Goal: Task Accomplishment & Management: Manage account settings

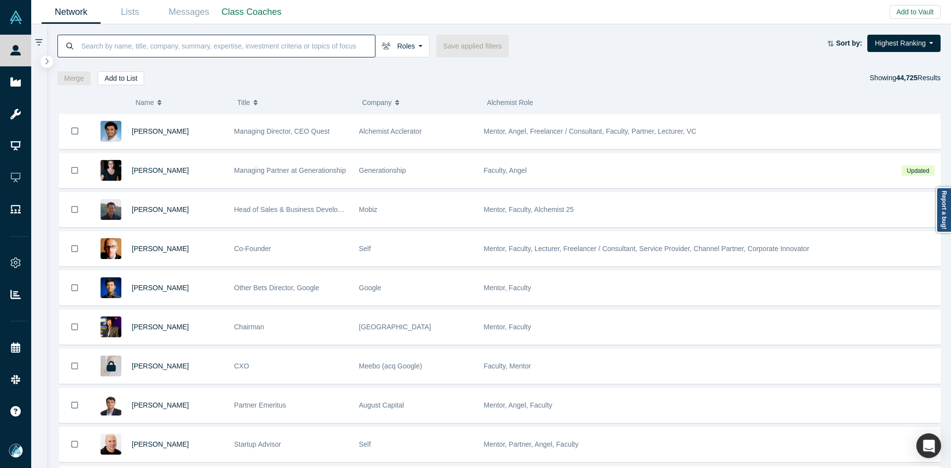
click at [279, 45] on input at bounding box center [227, 45] width 295 height 23
paste input "[PERSON_NAME]"
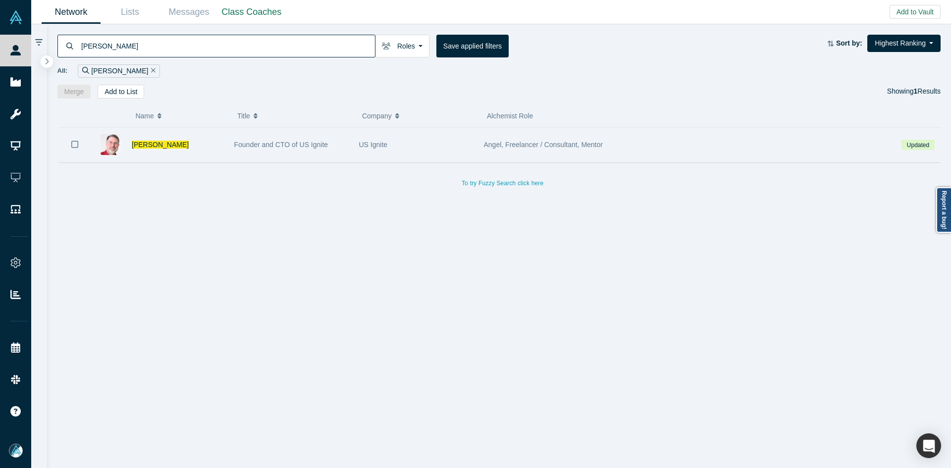
type input "[PERSON_NAME]"
click at [76, 145] on icon "Bookmark" at bounding box center [74, 144] width 7 height 9
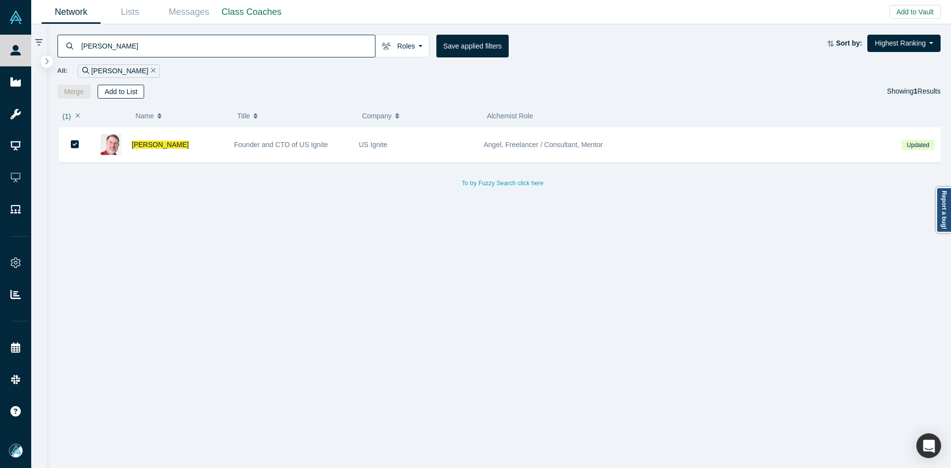
click at [138, 85] on button "Add to List" at bounding box center [121, 92] width 47 height 14
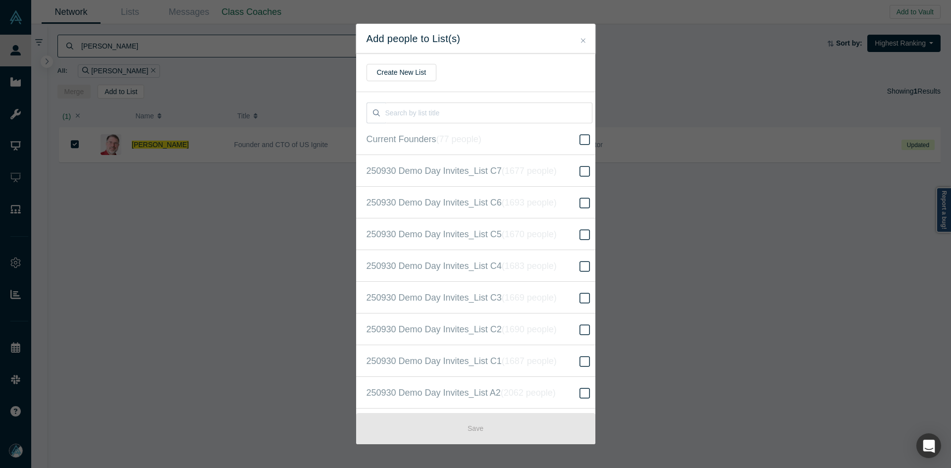
scroll to position [254, 0]
click at [417, 234] on span "250930 Demo Day Invites_Base List ( 16605 people )" at bounding box center [468, 234] width 204 height 14
click at [0, 0] on input "250930 Demo Day Invites_Base List ( 16605 people )" at bounding box center [0, 0] width 0 height 0
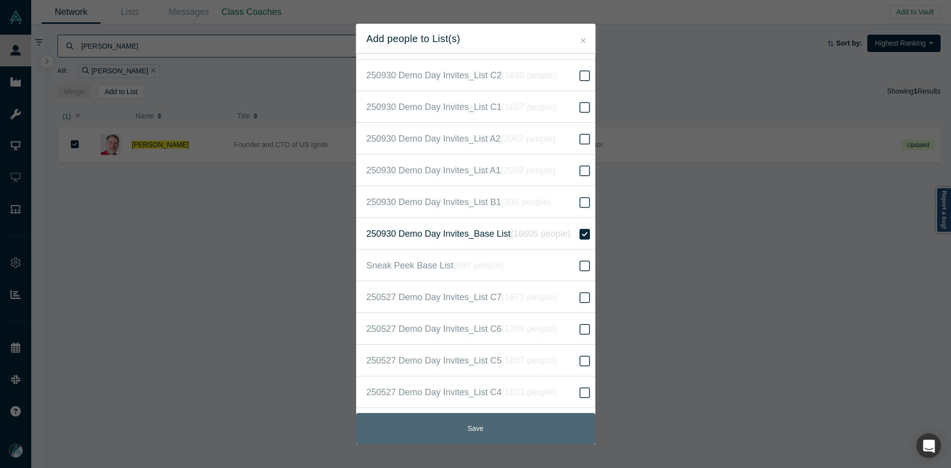
click at [463, 420] on button "Save" at bounding box center [475, 428] width 239 height 31
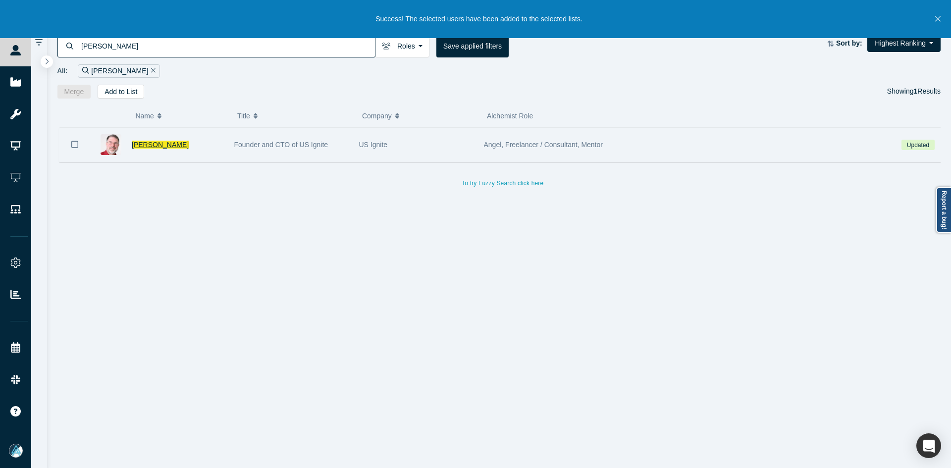
click at [153, 141] on span "[PERSON_NAME]" at bounding box center [160, 145] width 57 height 8
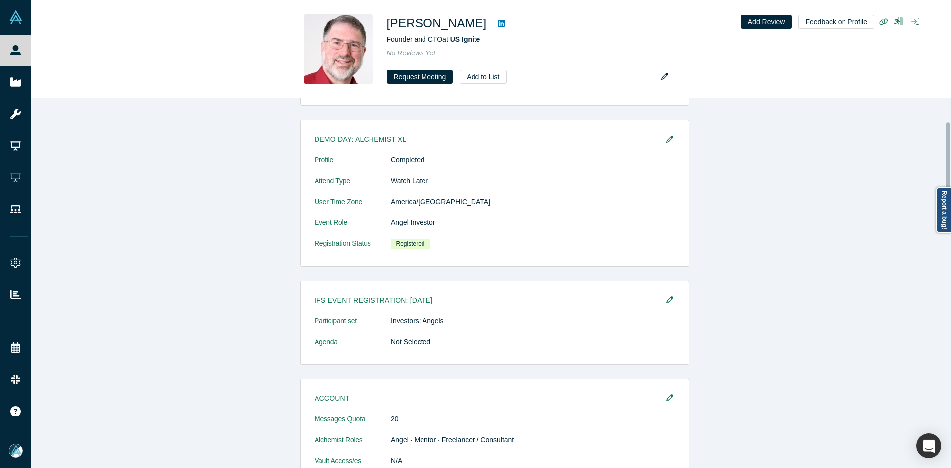
scroll to position [297, 0]
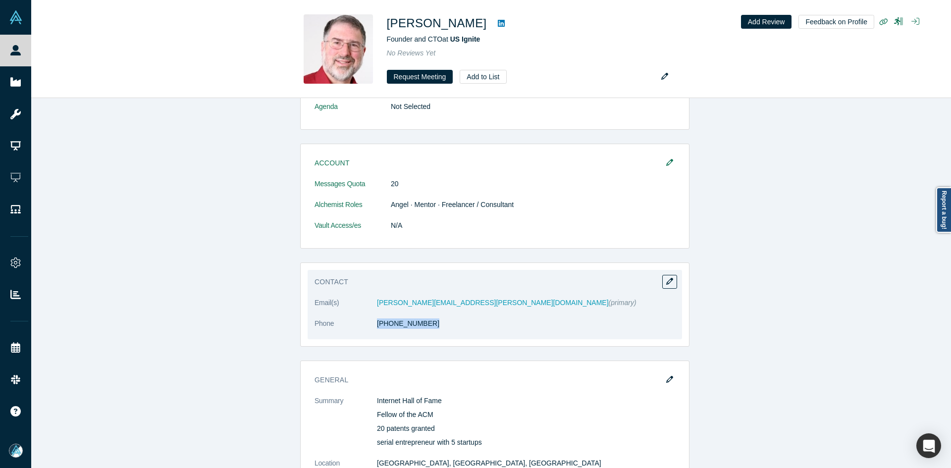
copy dl "[PHONE_NUMBER]"
drag, startPoint x: 431, startPoint y: 334, endPoint x: 369, endPoint y: 335, distance: 61.4
click at [369, 335] on dl "Email(s) [PERSON_NAME][EMAIL_ADDRESS][PERSON_NAME][DOMAIN_NAME] (primary) Phone…" at bounding box center [494, 319] width 361 height 42
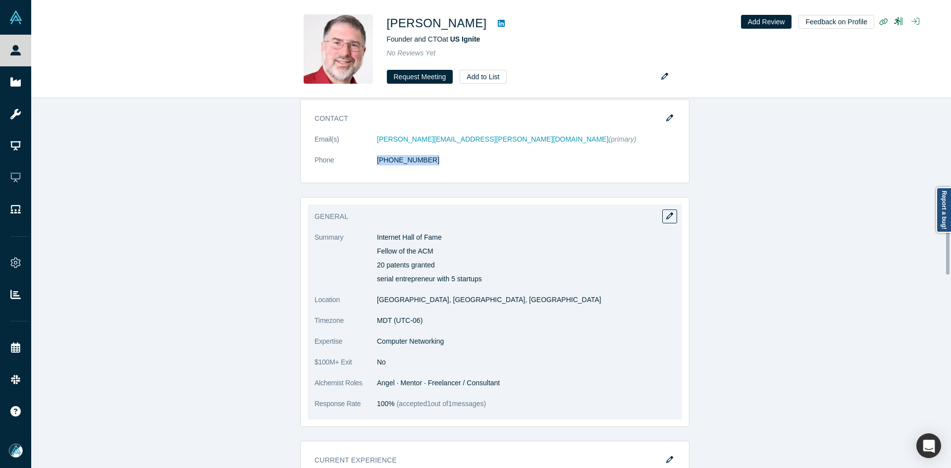
scroll to position [495, 0]
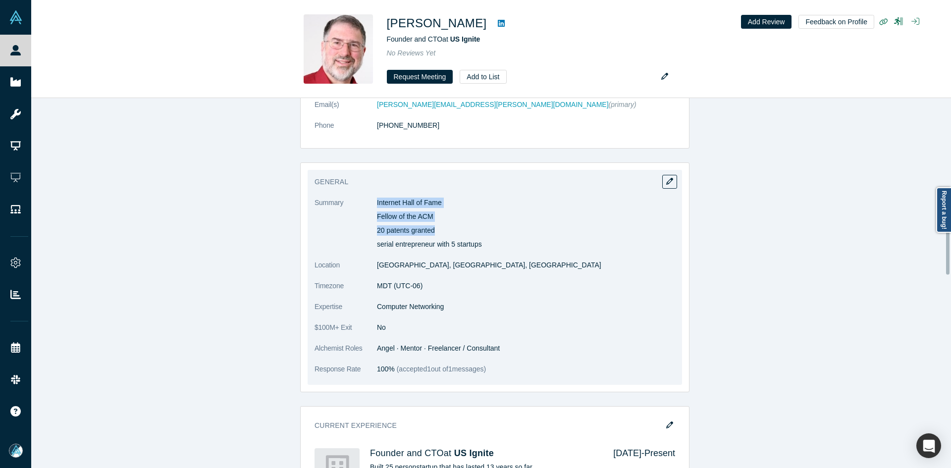
copy div "Internet Hall of Fame Fellow of the ACM 20 patents granted"
drag, startPoint x: 373, startPoint y: 200, endPoint x: 512, endPoint y: 234, distance: 142.9
click at [512, 234] on div "Internet Hall of Fame Fellow of the ACM 20 patents granted serial entrepreneur …" at bounding box center [526, 224] width 298 height 52
click at [516, 236] on div "Internet Hall of Fame Fellow of the ACM 20 patents granted serial entrepreneur …" at bounding box center [526, 224] width 298 height 52
copy div "Internet Hall of Fame Fellow of the ACM 20 patents granted serial entrepreneur …"
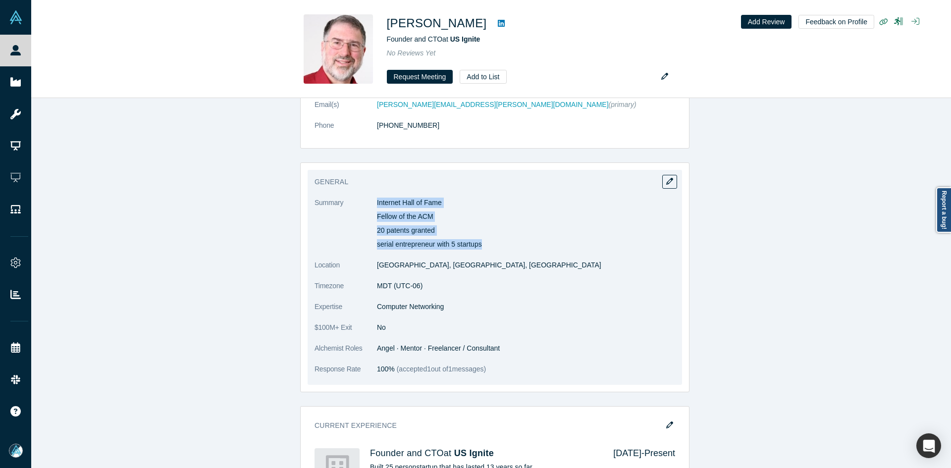
drag, startPoint x: 373, startPoint y: 196, endPoint x: 484, endPoint y: 240, distance: 119.1
click at [484, 240] on div "General Summary Internet Hall of Fame Fellow of the ACM 20 patents granted seri…" at bounding box center [495, 277] width 374 height 215
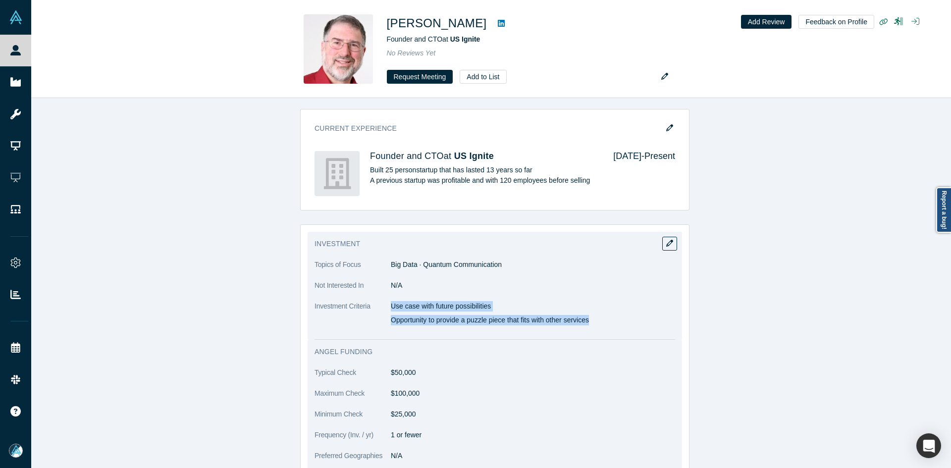
copy div "Use case with future possibilities Opportunity to provide a puzzle piece that f…"
drag, startPoint x: 388, startPoint y: 308, endPoint x: 620, endPoint y: 320, distance: 232.6
click at [620, 320] on div "Use case with future possibilities Opportunity to provide a puzzle piece that f…" at bounding box center [533, 313] width 284 height 24
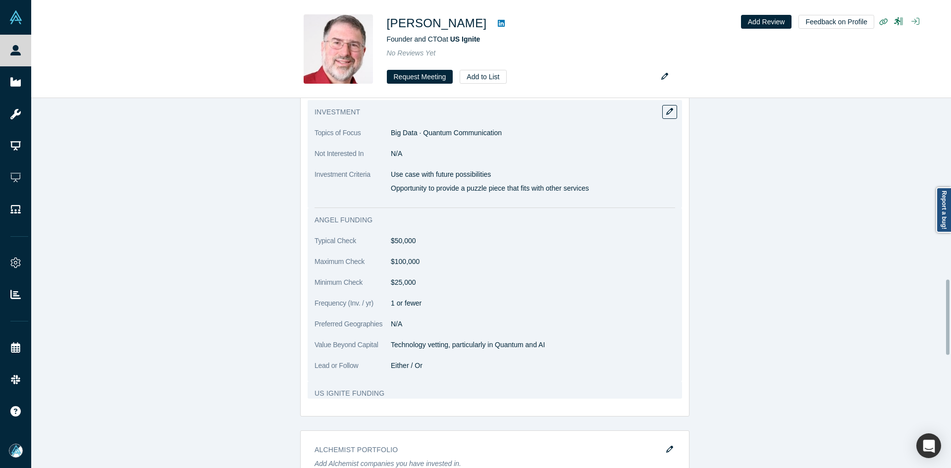
scroll to position [941, 0]
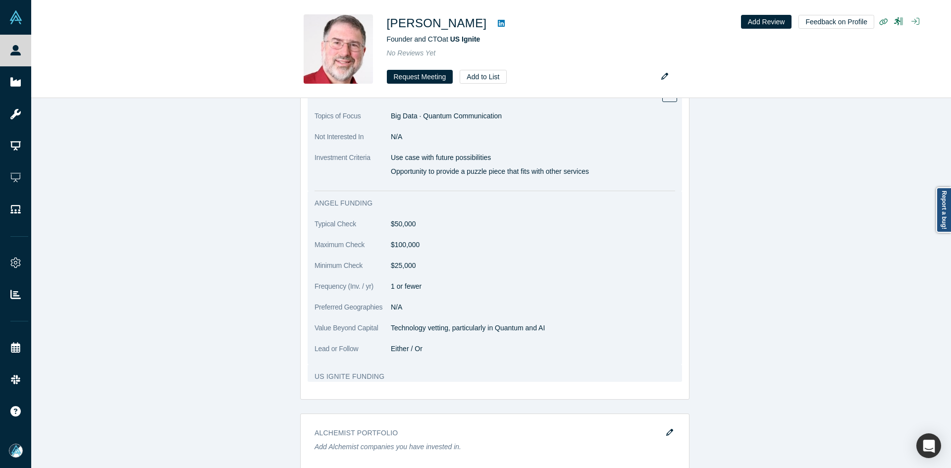
click at [478, 333] on p "Technology vetting, particularly in Quantum and AI" at bounding box center [533, 328] width 284 height 10
copy dl "Technology vetting, particularly in Quantum and AI"
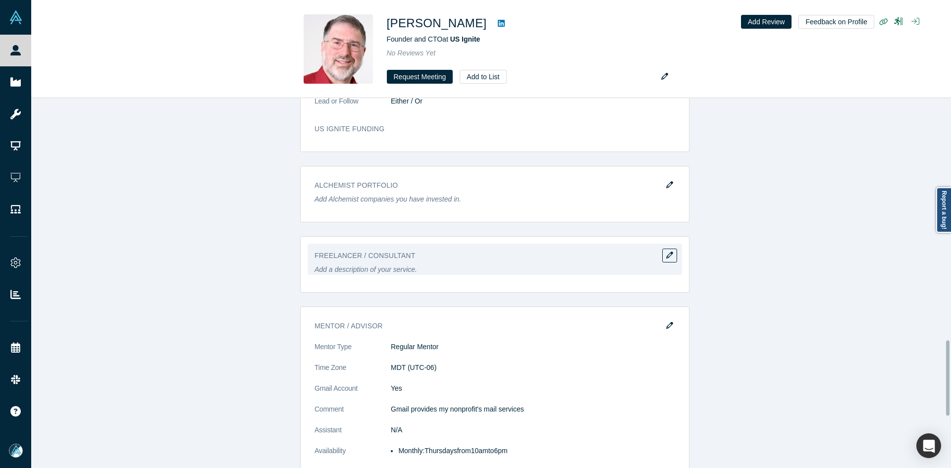
scroll to position [1446, 0]
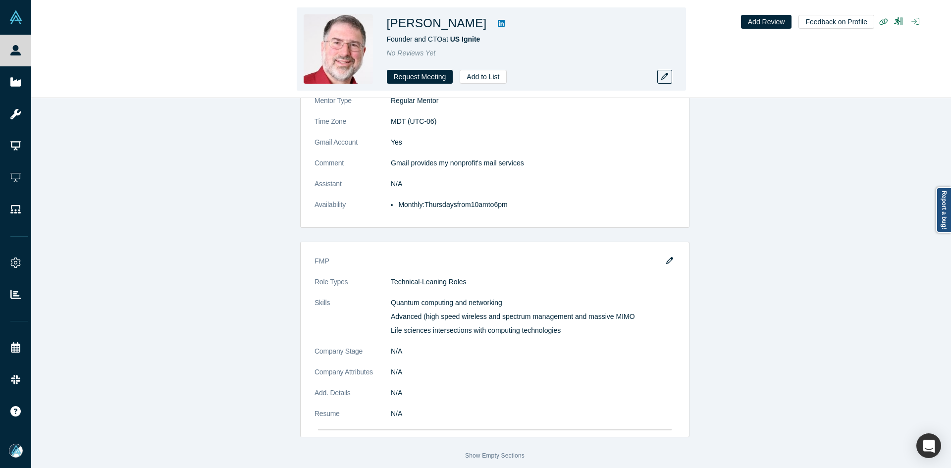
click at [498, 24] on icon at bounding box center [501, 23] width 7 height 8
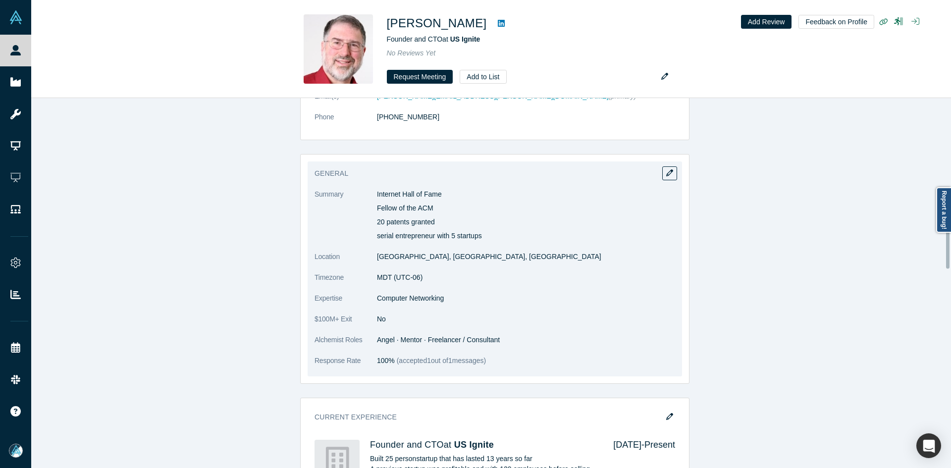
scroll to position [505, 0]
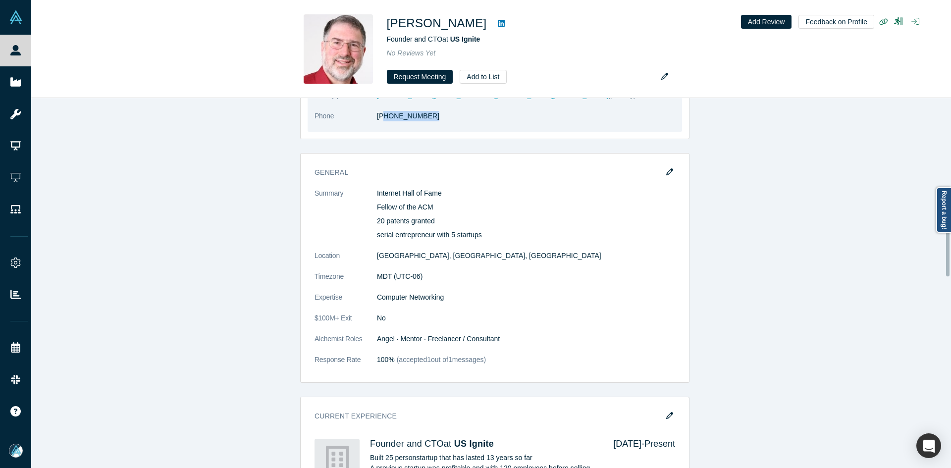
drag, startPoint x: 427, startPoint y: 124, endPoint x: 380, endPoint y: 124, distance: 47.5
click at [380, 124] on dl "Email(s) [PERSON_NAME][EMAIL_ADDRESS][PERSON_NAME][DOMAIN_NAME] (primary) Phone…" at bounding box center [494, 111] width 361 height 42
copy link "03) 942-9171"
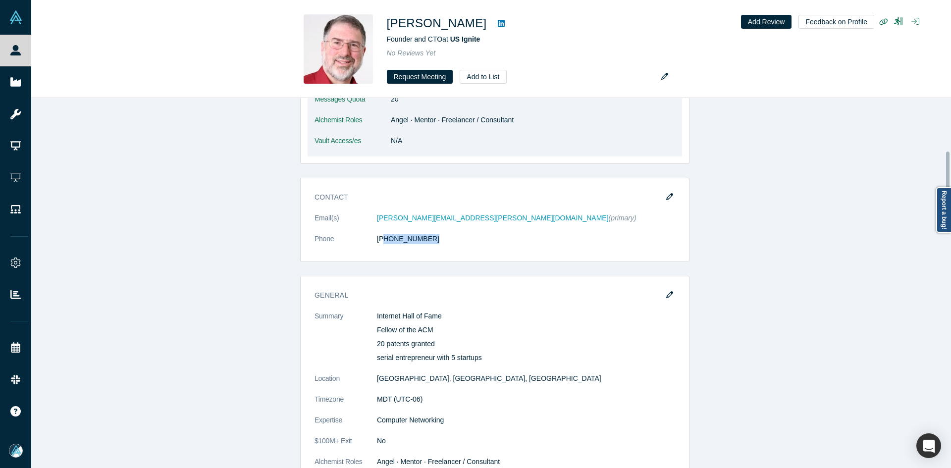
scroll to position [257, 0]
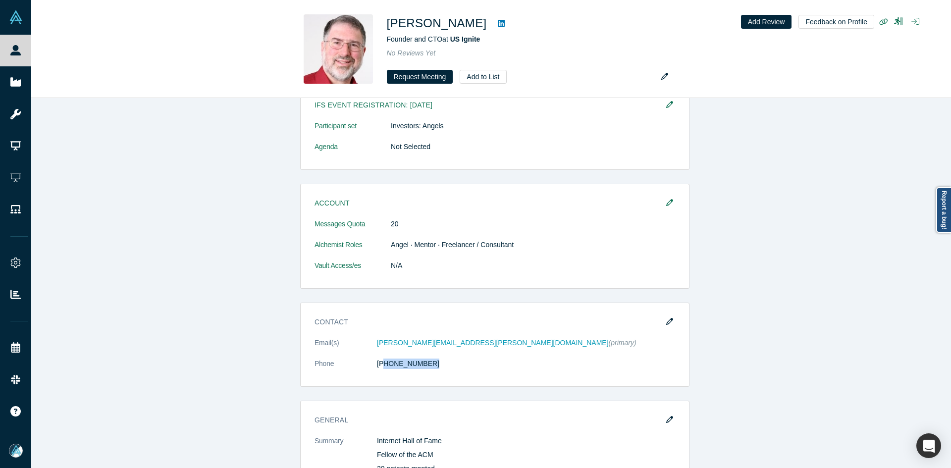
drag, startPoint x: 662, startPoint y: 425, endPoint x: 646, endPoint y: 423, distance: 16.0
click at [662, 425] on button "button" at bounding box center [669, 420] width 15 height 14
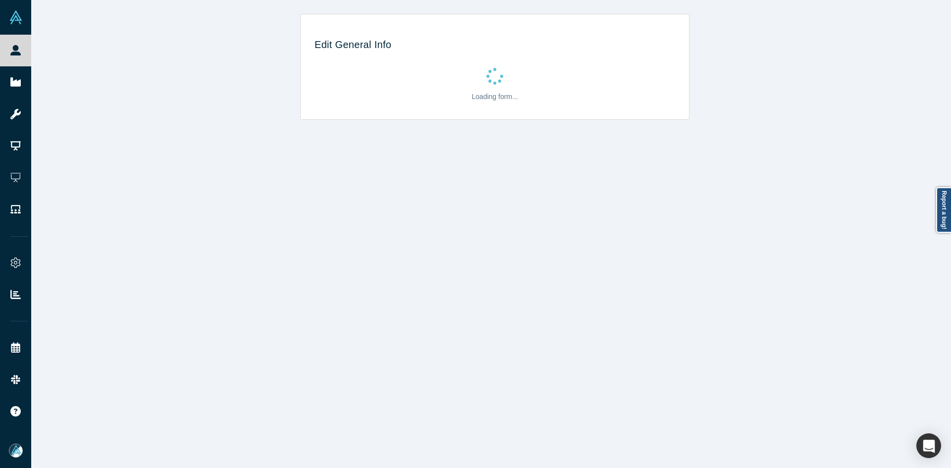
scroll to position [0, 0]
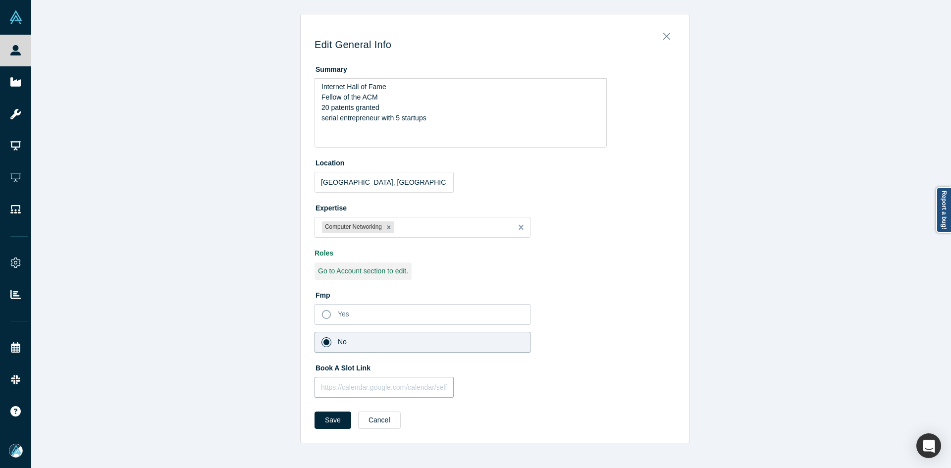
click at [356, 392] on input "text" at bounding box center [383, 387] width 139 height 21
paste input "[URL][DOMAIN_NAME]"
type input "[URL][DOMAIN_NAME]"
click at [337, 415] on button "Save" at bounding box center [332, 420] width 37 height 17
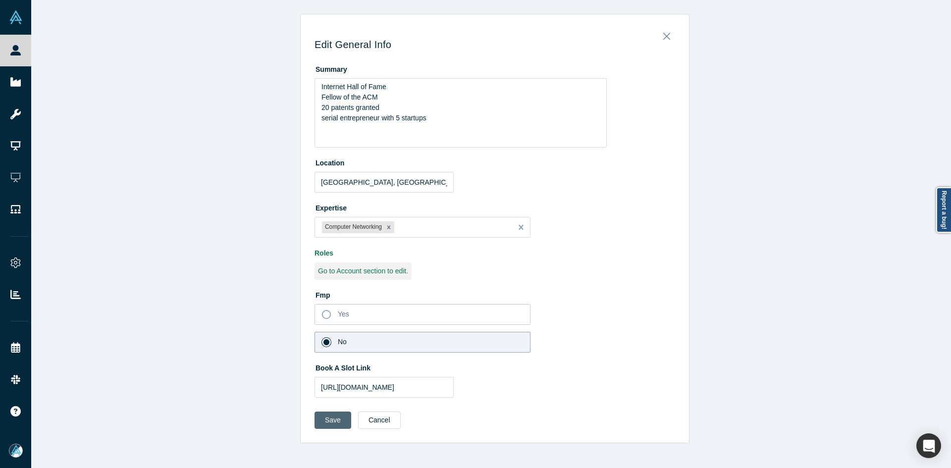
scroll to position [0, 0]
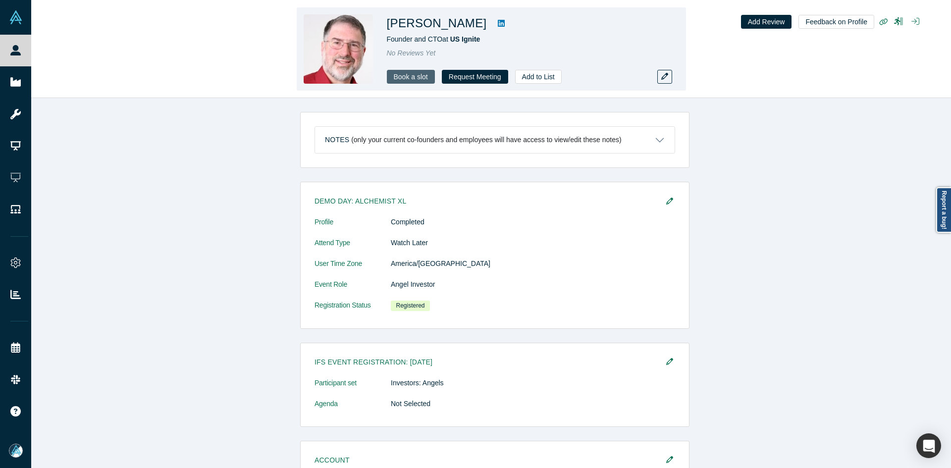
click at [408, 78] on link "Book a slot" at bounding box center [411, 77] width 48 height 14
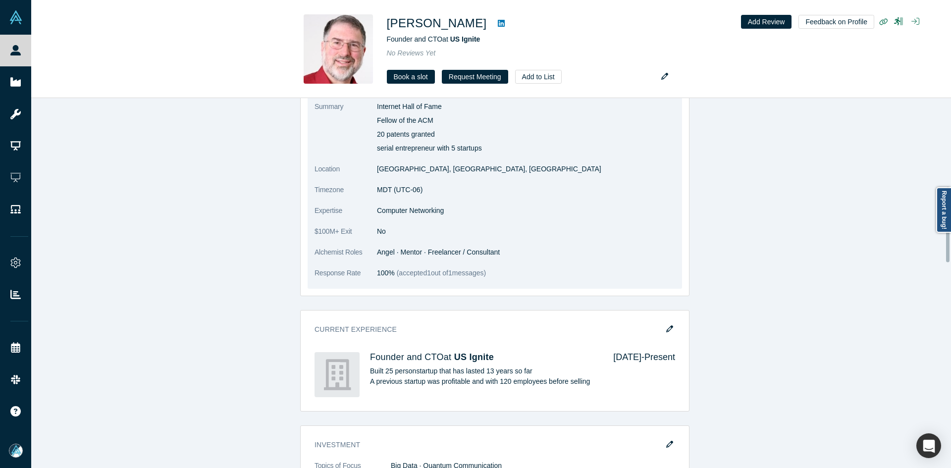
scroll to position [594, 0]
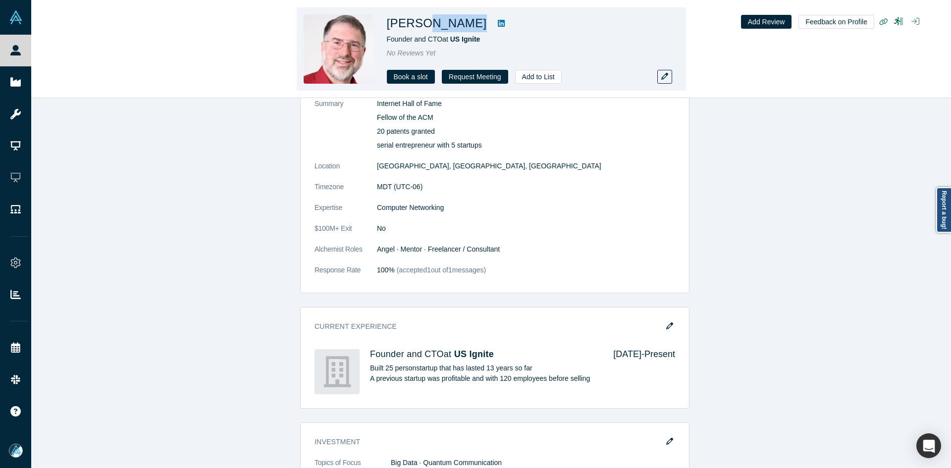
drag, startPoint x: 452, startPoint y: 26, endPoint x: 421, endPoint y: 27, distance: 30.2
click at [421, 27] on div "[PERSON_NAME]" at bounding box center [525, 23] width 277 height 18
copy div "Ricart"
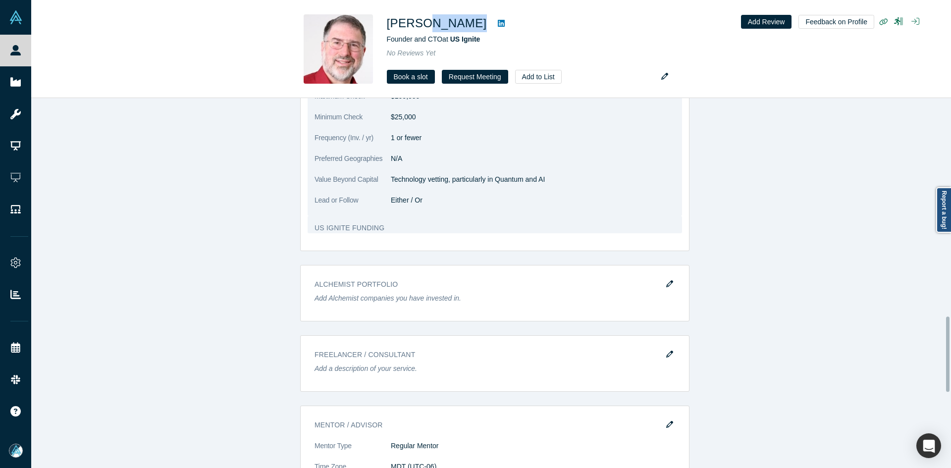
scroll to position [941, 0]
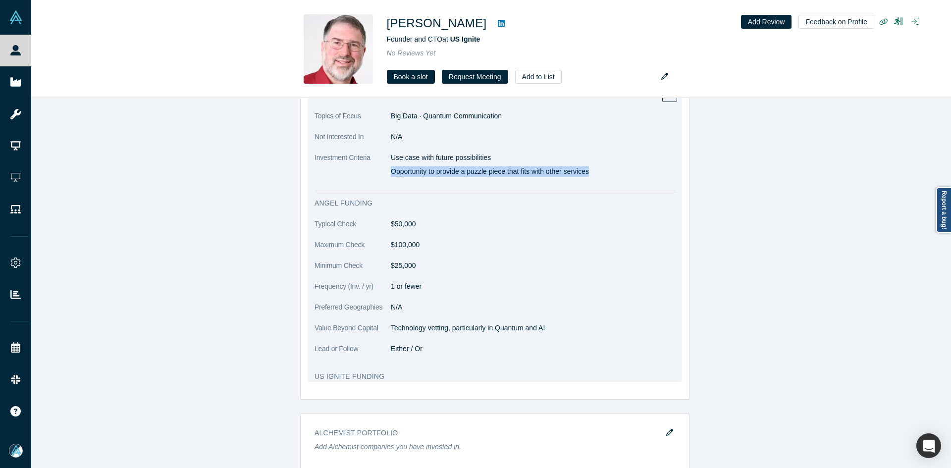
copy p "Opportunity to provide a puzzle piece that fits with other services"
drag, startPoint x: 387, startPoint y: 176, endPoint x: 586, endPoint y: 179, distance: 198.6
click at [586, 177] on p "Opportunity to provide a puzzle piece that fits with other services" at bounding box center [533, 171] width 284 height 10
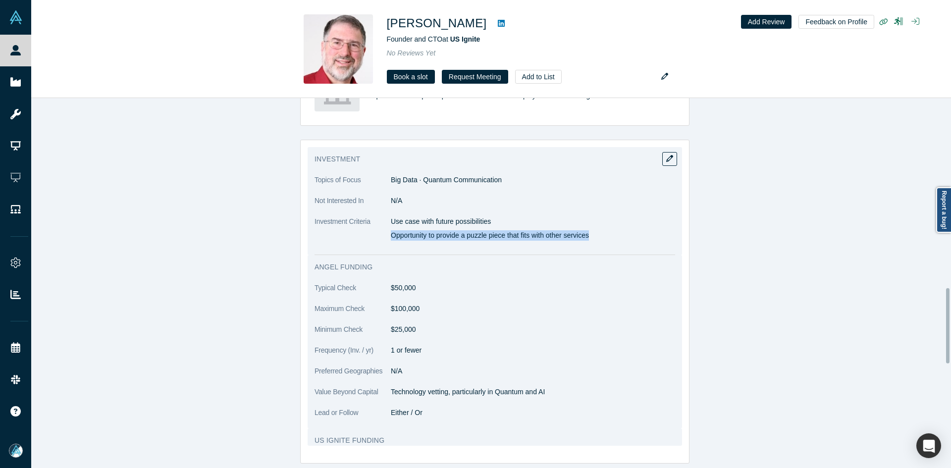
scroll to position [693, 0]
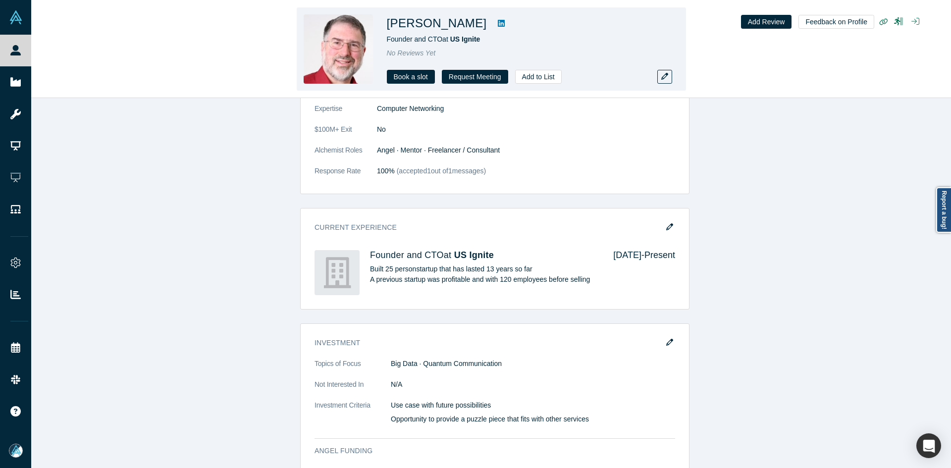
click at [33, 50] on div "[PERSON_NAME] Founder and CTO at [GEOGRAPHIC_DATA] Ignite No Reviews Yet Book a…" at bounding box center [491, 49] width 920 height 98
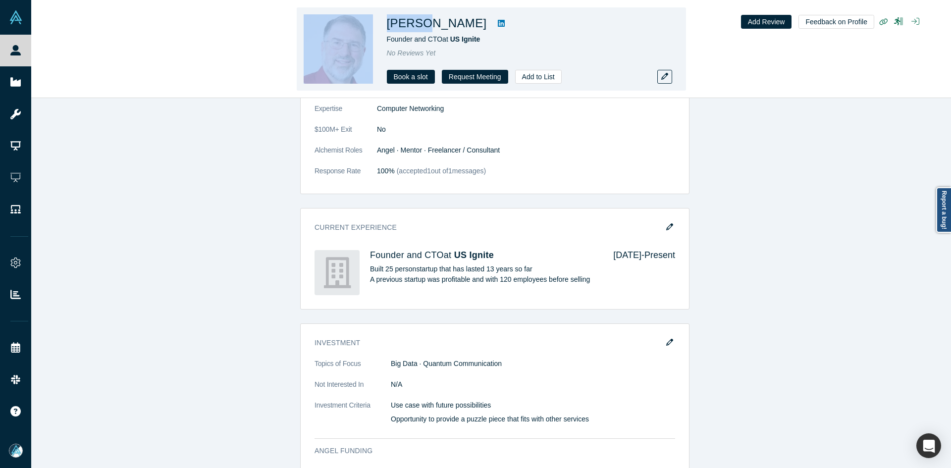
click at [33, 50] on div "[PERSON_NAME] Founder and CTO at [GEOGRAPHIC_DATA] Ignite No Reviews Yet Book a…" at bounding box center [491, 49] width 920 height 98
click at [213, 40] on div "[PERSON_NAME] Founder and CTO at [GEOGRAPHIC_DATA] Ignite No Reviews Yet Book a…" at bounding box center [491, 49] width 920 height 98
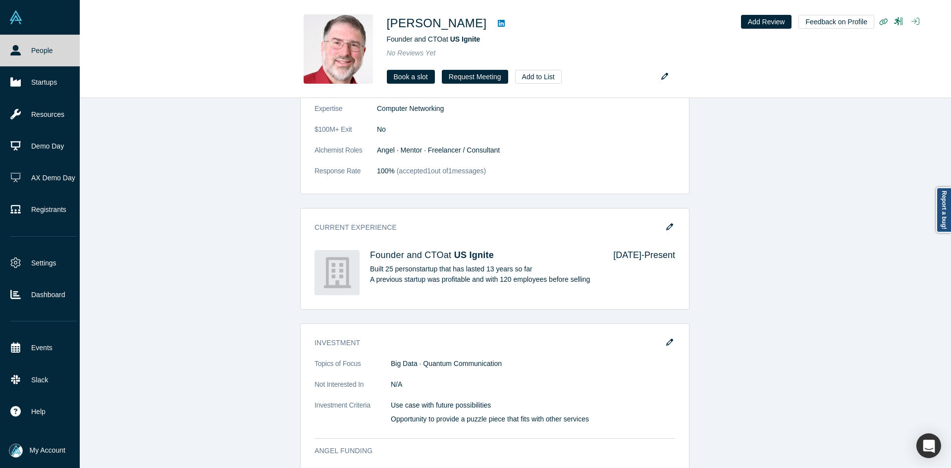
click at [17, 48] on icon at bounding box center [15, 50] width 10 height 10
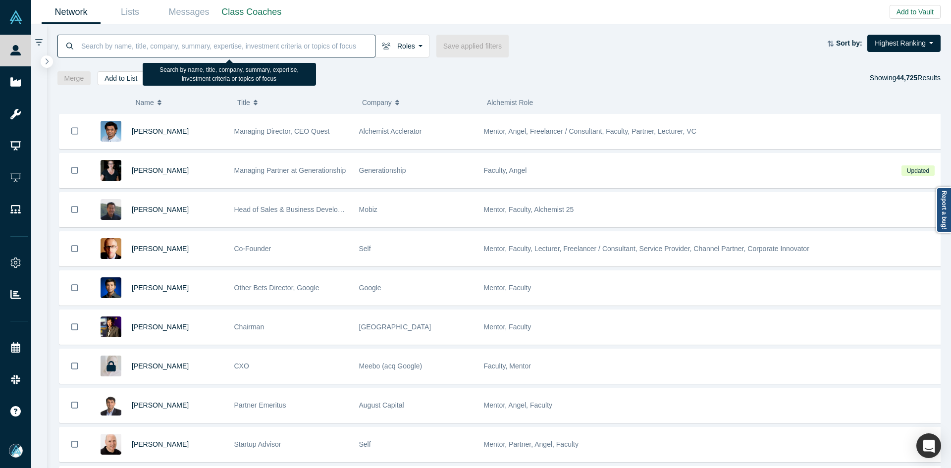
click at [252, 48] on input at bounding box center [227, 45] width 295 height 23
paste input "[PERSON_NAME]"
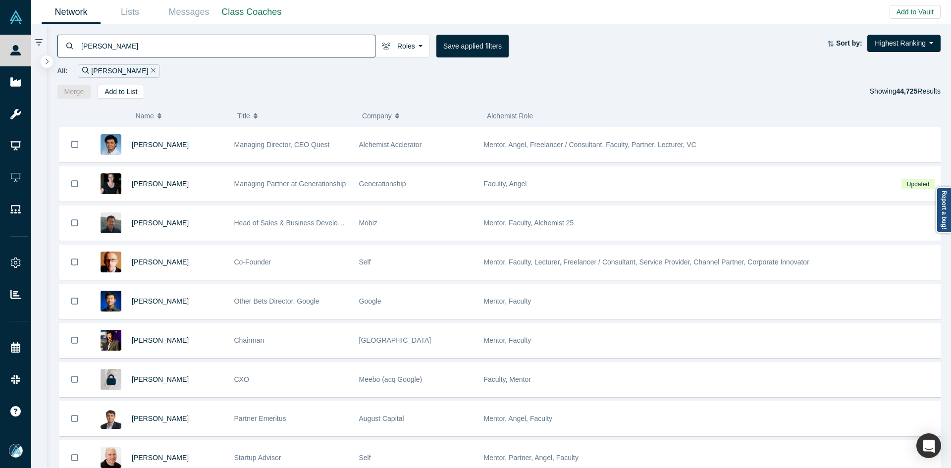
type input "[PERSON_NAME]"
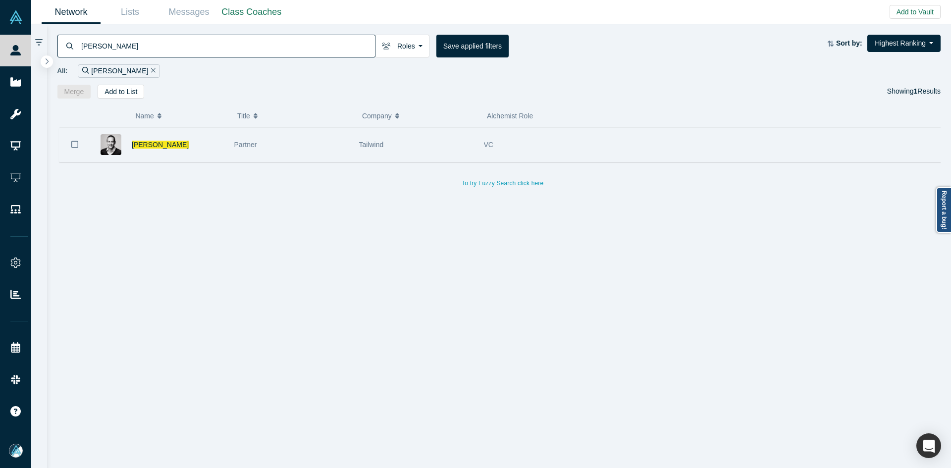
click at [74, 141] on icon "Bookmark" at bounding box center [74, 144] width 7 height 7
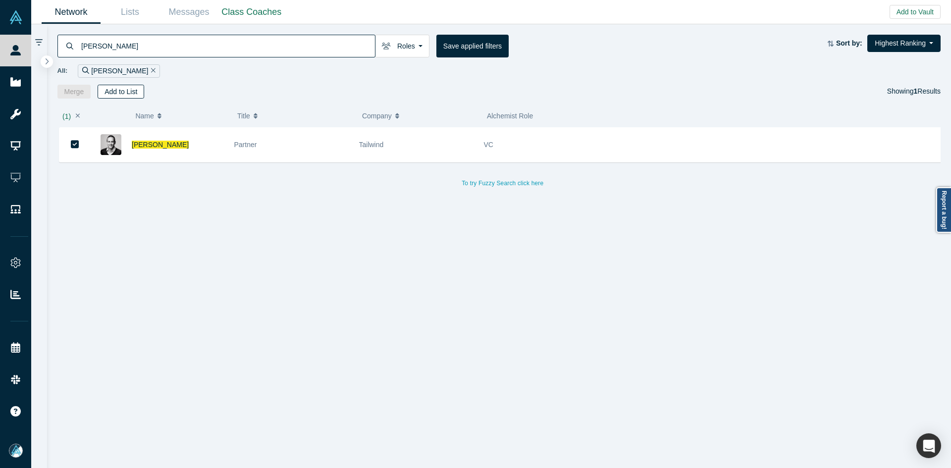
click at [132, 91] on button "Add to List" at bounding box center [121, 92] width 47 height 14
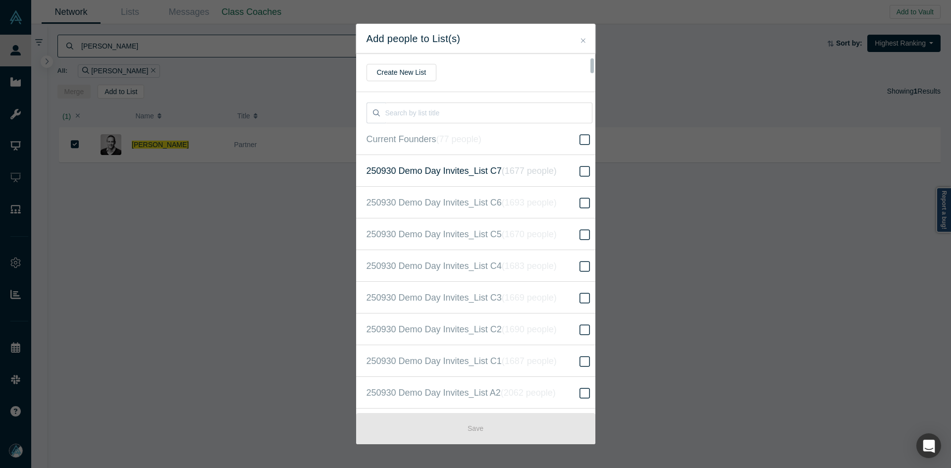
scroll to position [254, 0]
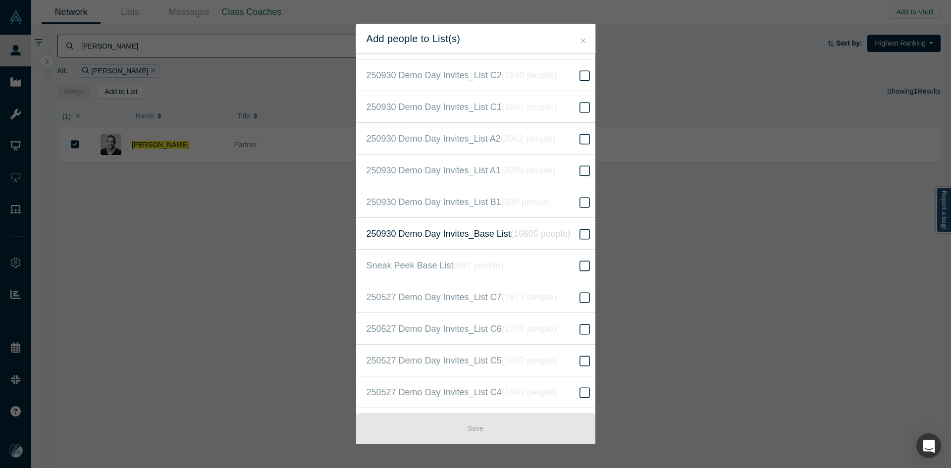
click at [528, 235] on icon "( 16605 people )" at bounding box center [541, 234] width 60 height 10
click at [0, 0] on input "250930 Demo Day Invites_Base List ( 16605 people )" at bounding box center [0, 0] width 0 height 0
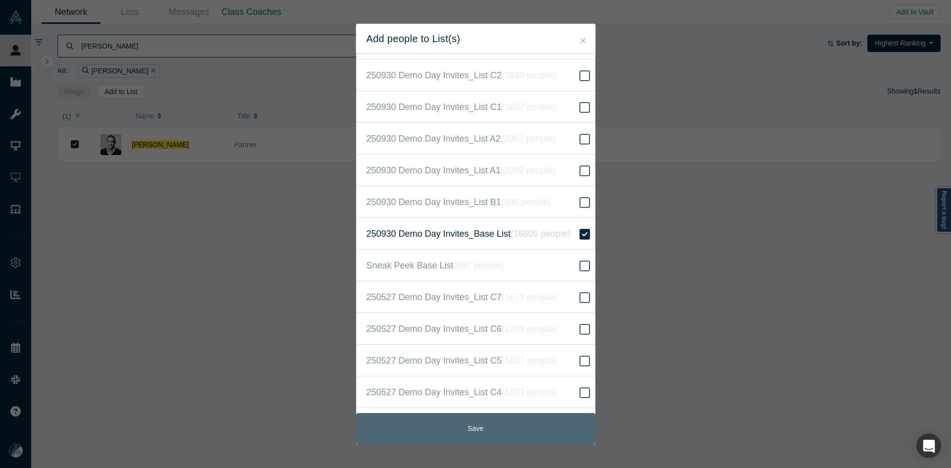
click at [539, 423] on button "Save" at bounding box center [475, 428] width 239 height 31
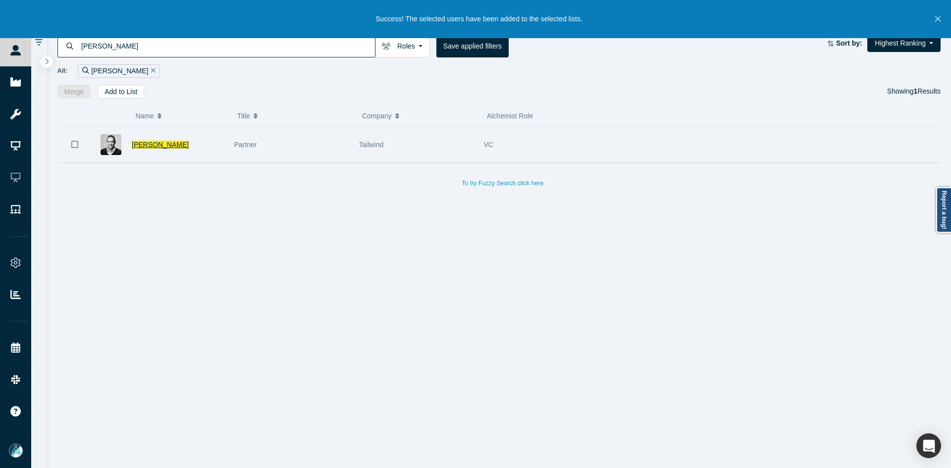
click at [142, 142] on span "[PERSON_NAME]" at bounding box center [160, 145] width 57 height 8
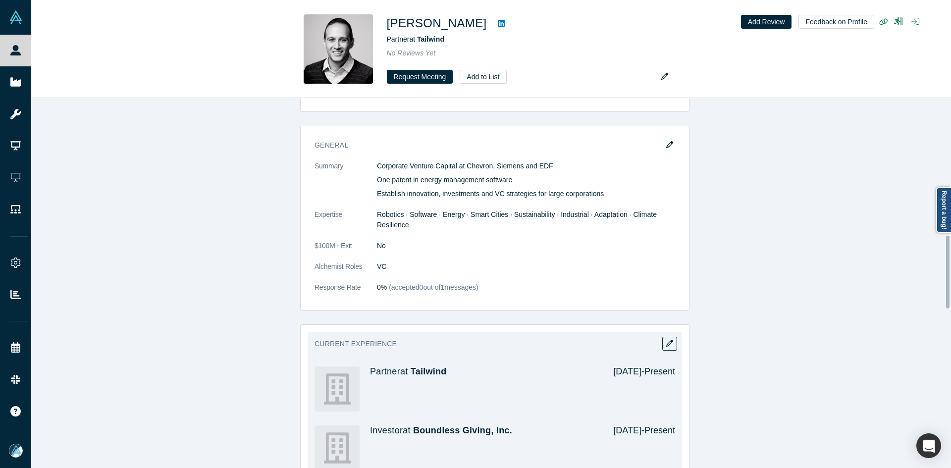
scroll to position [644, 0]
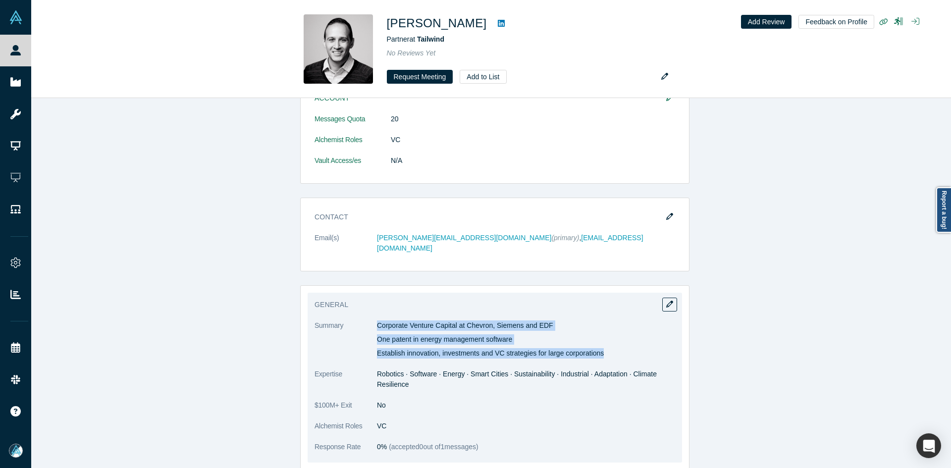
copy div "Corporate Venture Capital at Chevron, Siemens and EDF One patent in energy mana…"
drag, startPoint x: 374, startPoint y: 298, endPoint x: 597, endPoint y: 326, distance: 225.2
click at [597, 326] on div "Corporate Venture Capital at Chevron, Siemens and EDF One patent in energy mana…" at bounding box center [526, 339] width 298 height 38
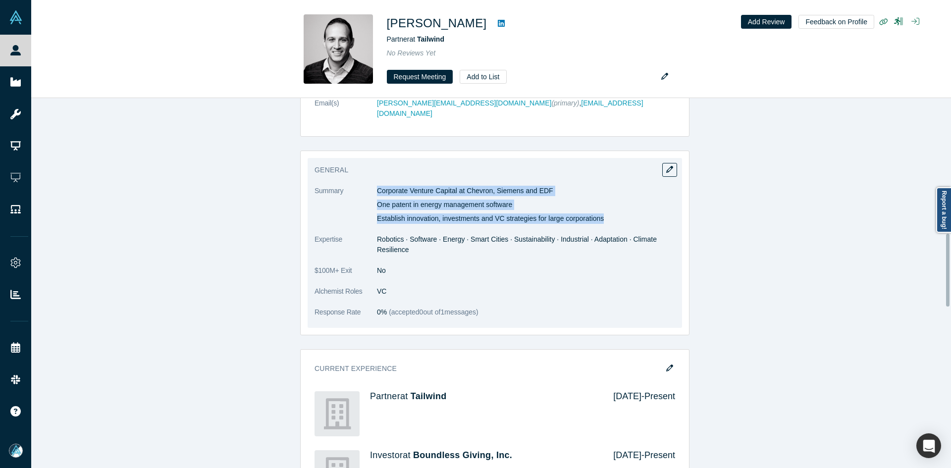
scroll to position [792, 0]
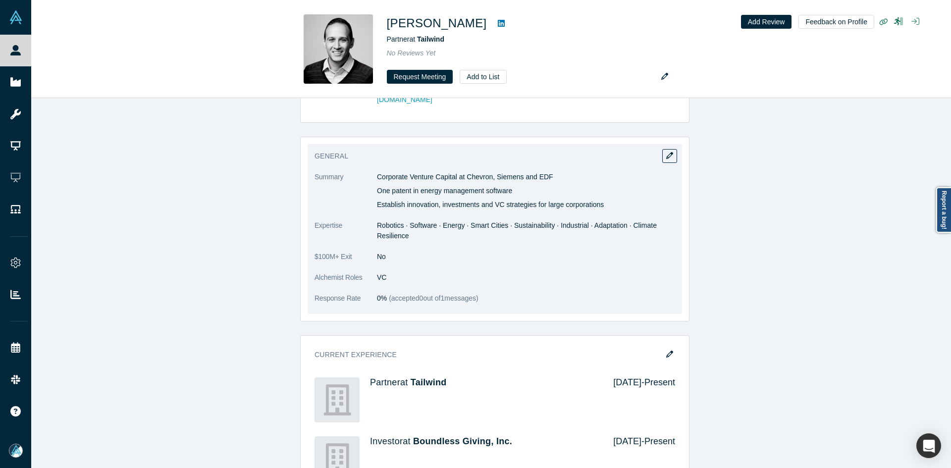
click at [391, 221] on span "Robotics · Software · Energy · Smart Cities · Sustainability · Industrial · Ada…" at bounding box center [517, 230] width 280 height 18
copy dl "Robotics · Software · Energy · Smart Cities · Sustainability · Industrial · Ada…"
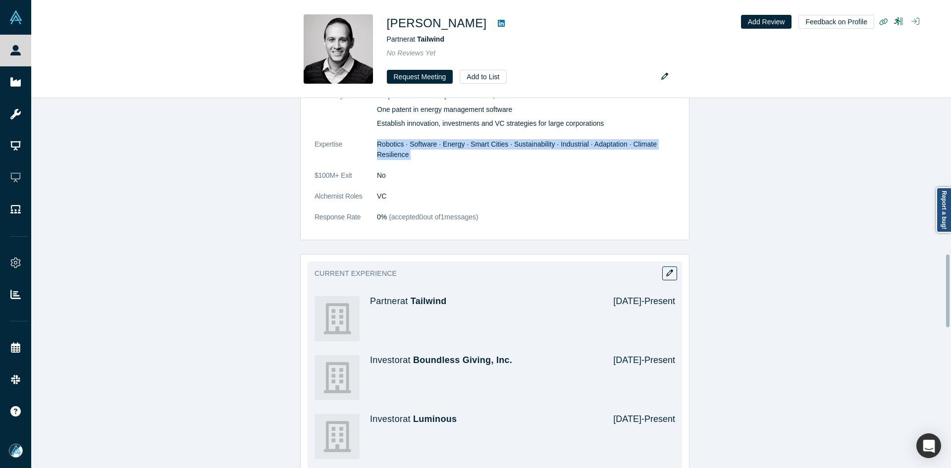
scroll to position [1090, 0]
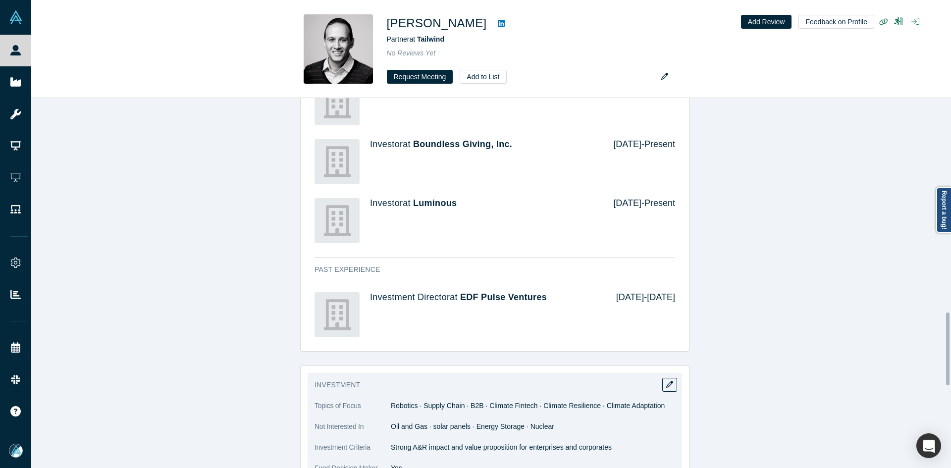
click at [399, 402] on span "Robotics · Supply Chain · B2B · Climate Fintech · Climate Resilience · Climate …" at bounding box center [528, 406] width 274 height 8
click at [404, 402] on span "Robotics · Supply Chain · B2B · Climate Fintech · Climate Resilience · Climate …" at bounding box center [528, 406] width 274 height 8
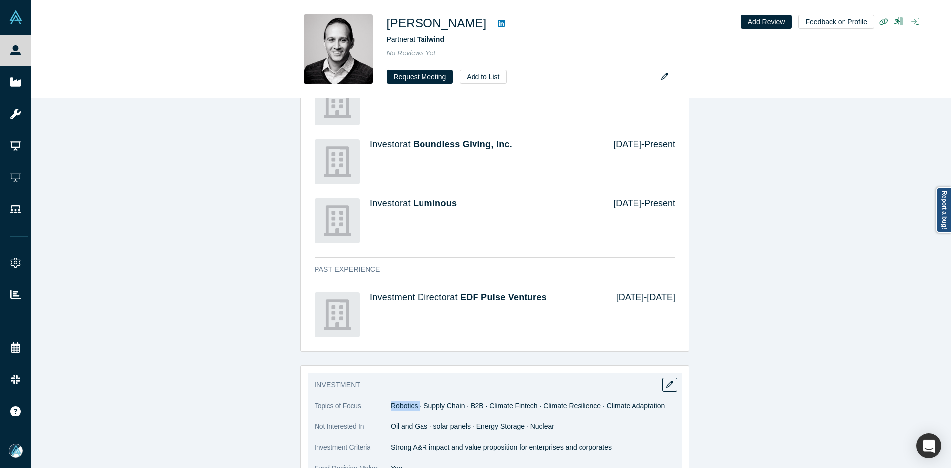
click at [404, 402] on span "Robotics · Supply Chain · B2B · Climate Fintech · Climate Resilience · Climate …" at bounding box center [528, 406] width 274 height 8
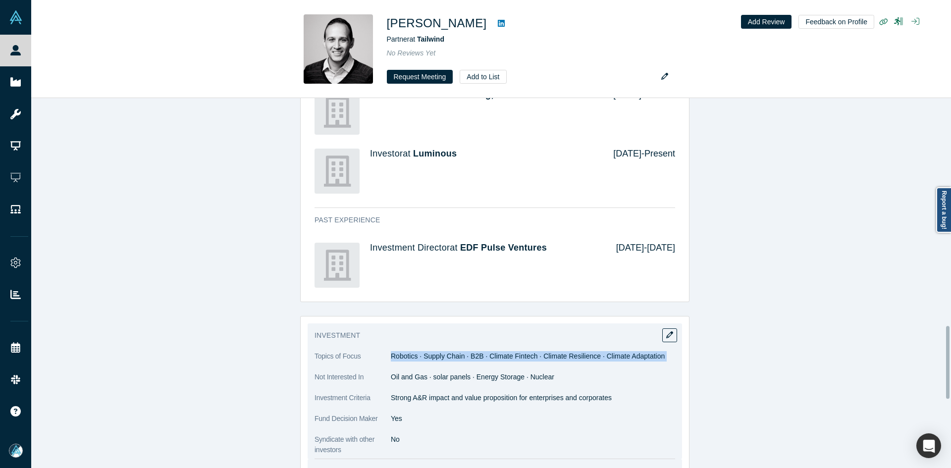
scroll to position [1189, 0]
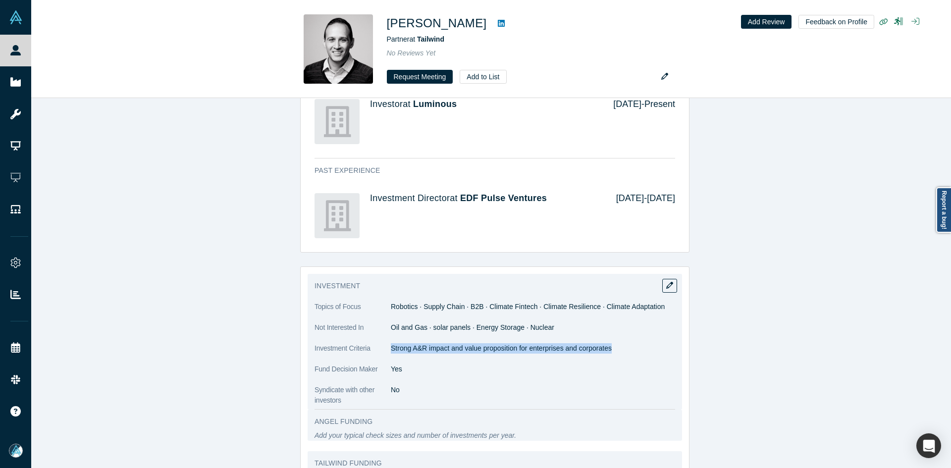
drag, startPoint x: 387, startPoint y: 322, endPoint x: 608, endPoint y: 326, distance: 220.9
click at [608, 343] on p "Strong A&R impact and value proposition for enterprises and corporates" at bounding box center [533, 348] width 284 height 10
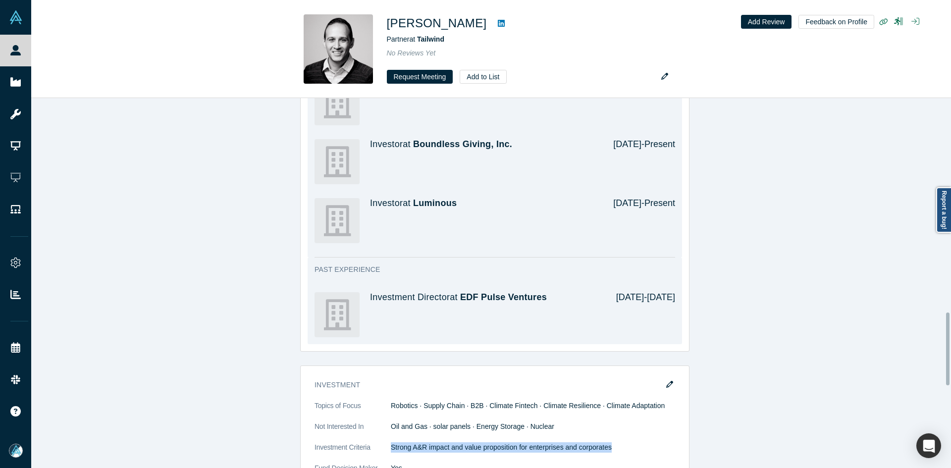
scroll to position [1387, 0]
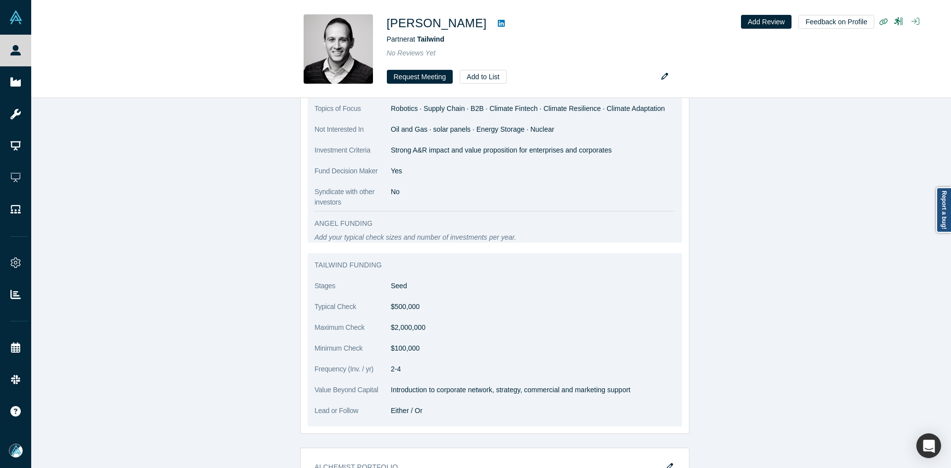
click at [421, 385] on p "Introduction to corporate network, strategy, commercial and marketing support" at bounding box center [533, 390] width 284 height 10
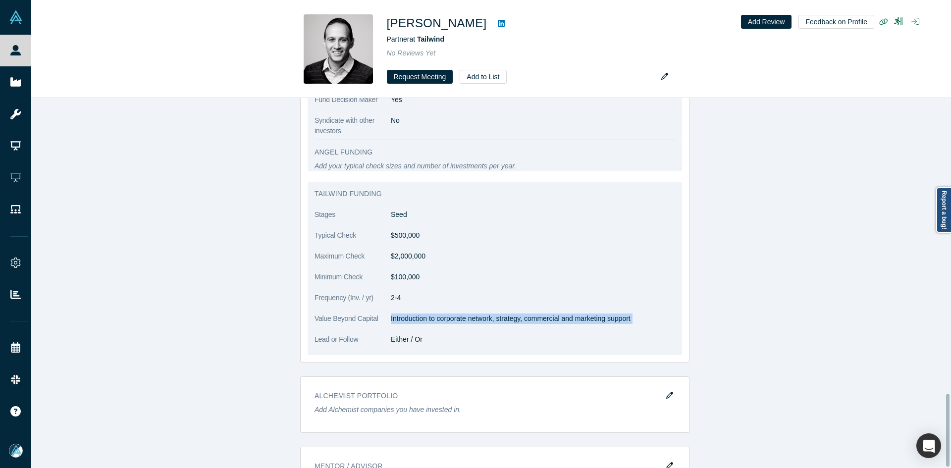
scroll to position [1209, 0]
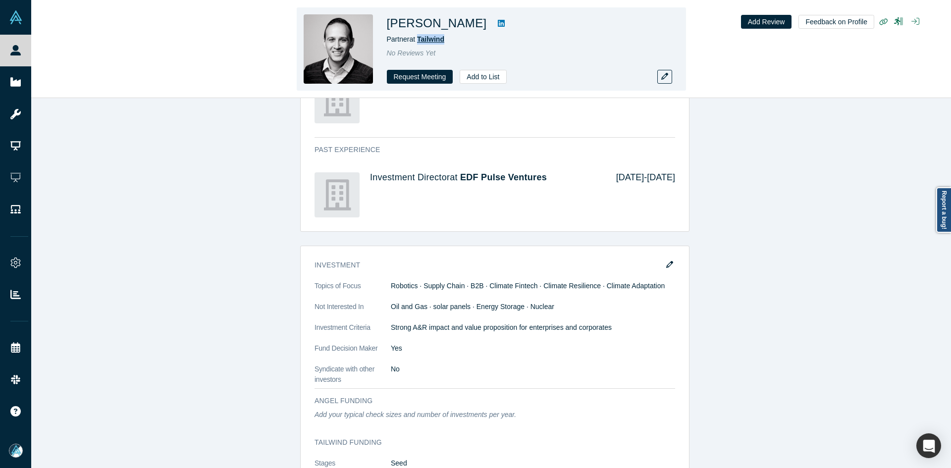
click at [419, 36] on div "Partner at [GEOGRAPHIC_DATA]" at bounding box center [525, 39] width 277 height 10
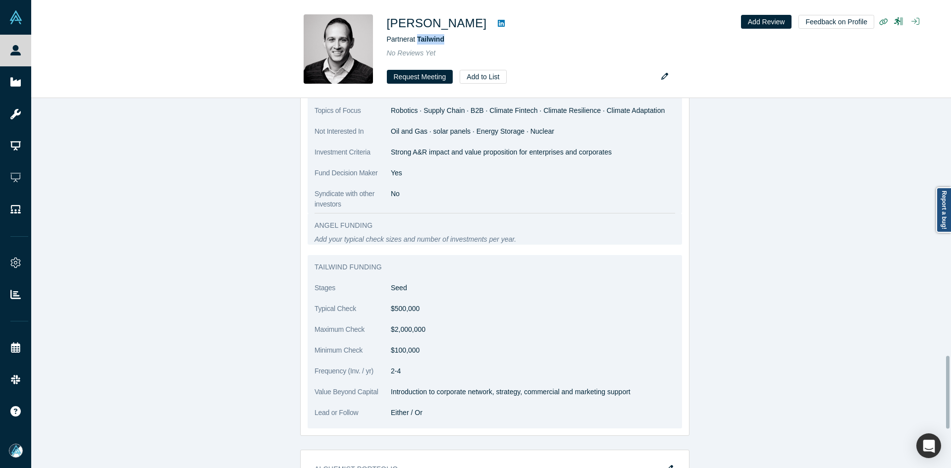
scroll to position [1308, 0]
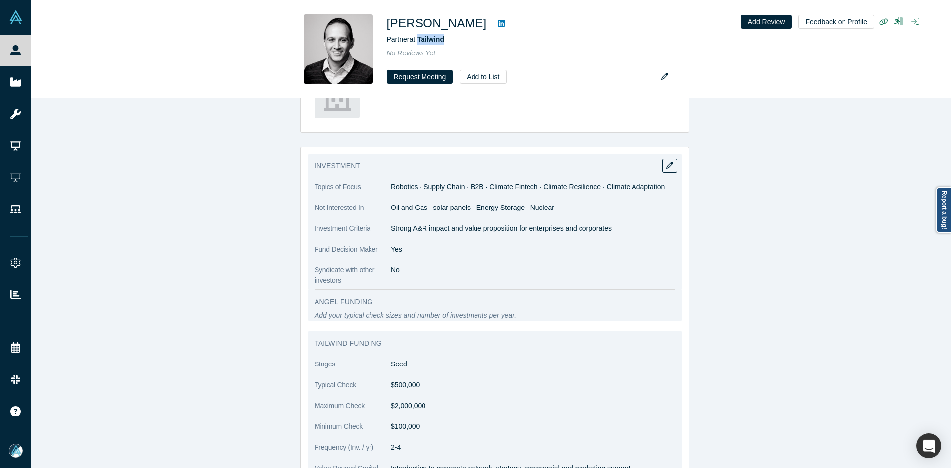
drag, startPoint x: 518, startPoint y: 203, endPoint x: 391, endPoint y: 207, distance: 126.3
click at [391, 223] on p "Strong A&R impact and value proposition for enterprises and corporates" at bounding box center [533, 228] width 284 height 10
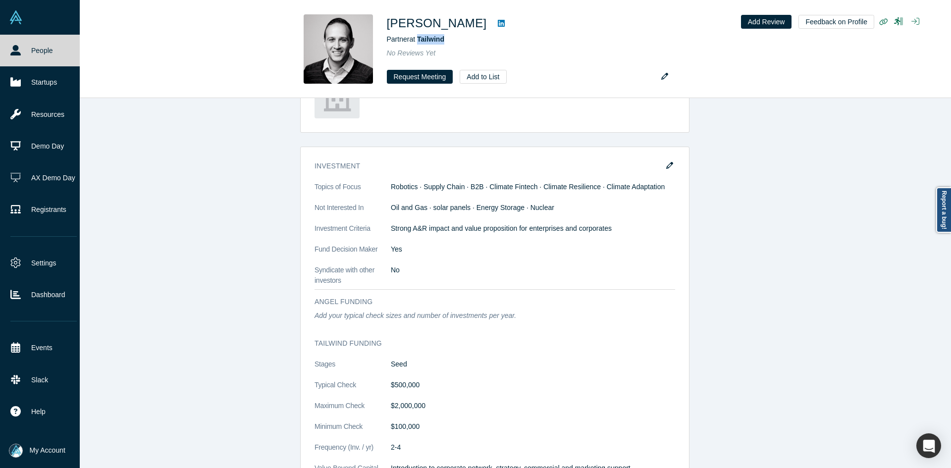
click at [24, 46] on link "People" at bounding box center [43, 51] width 87 height 32
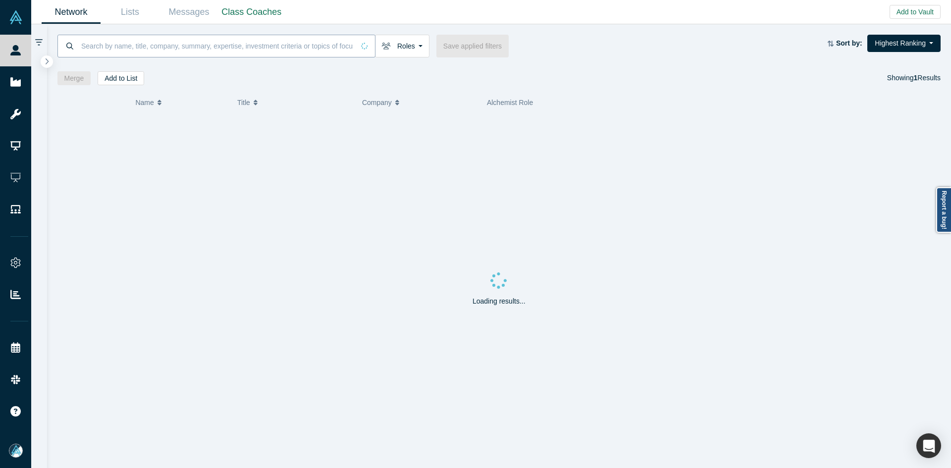
click at [139, 45] on input at bounding box center [217, 45] width 274 height 23
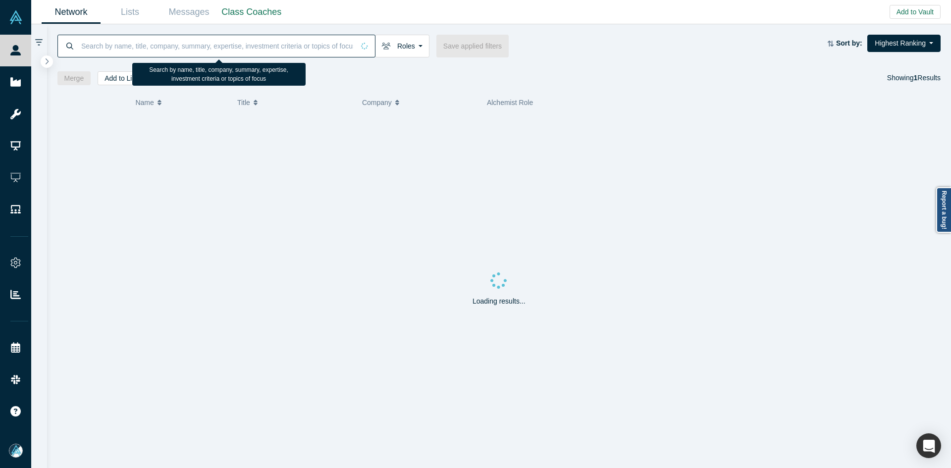
paste input "[PERSON_NAME]"
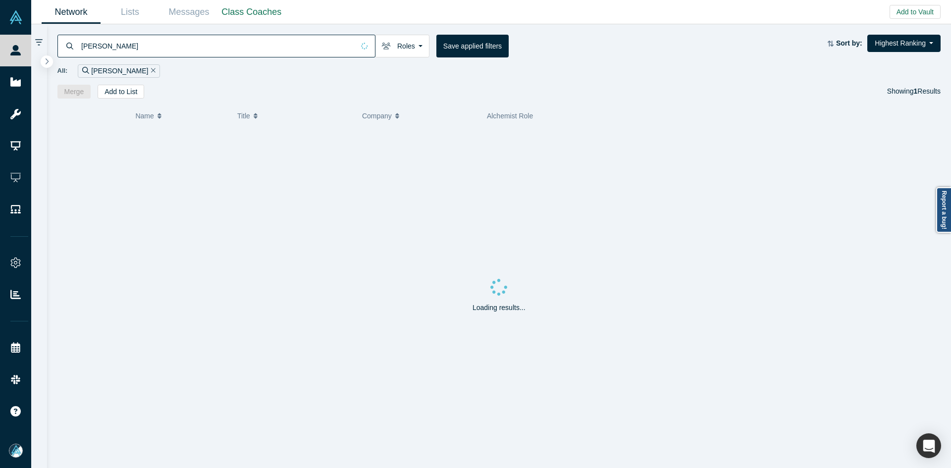
type input "[PERSON_NAME]"
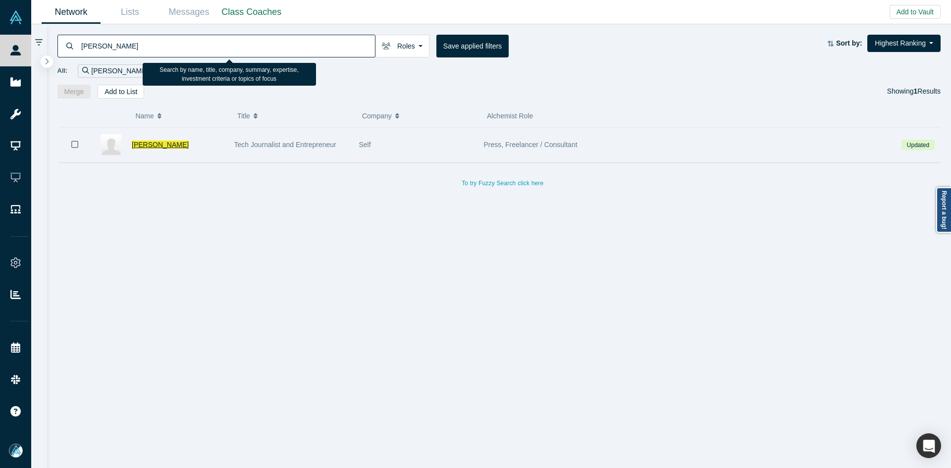
click at [166, 147] on span "[PERSON_NAME]" at bounding box center [160, 145] width 57 height 8
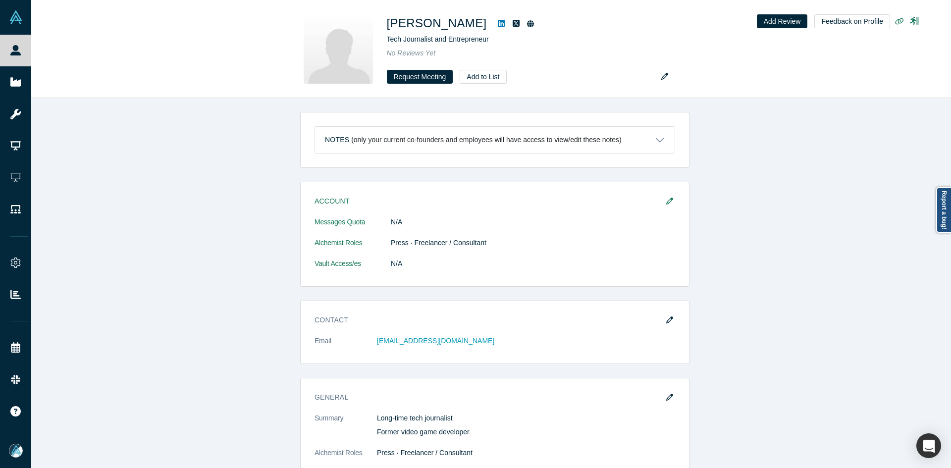
click at [399, 41] on div "Tech Journalist and Entrepreneur" at bounding box center [525, 39] width 277 height 10
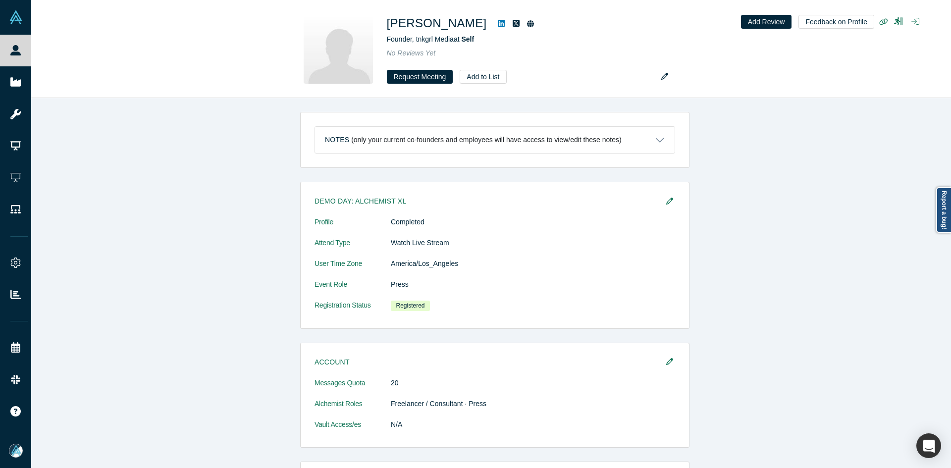
click at [216, 108] on div "Notes (only your current co-founders and employees will have access to view/edi…" at bounding box center [494, 286] width 927 height 377
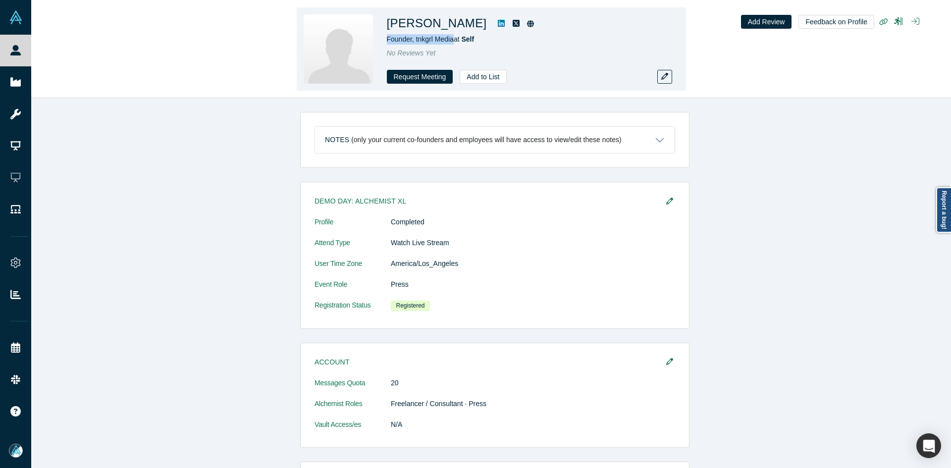
drag, startPoint x: 454, startPoint y: 41, endPoint x: 386, endPoint y: 40, distance: 67.4
click at [387, 40] on span "Founder, tnkgrl Media at Self" at bounding box center [431, 39] width 88 height 8
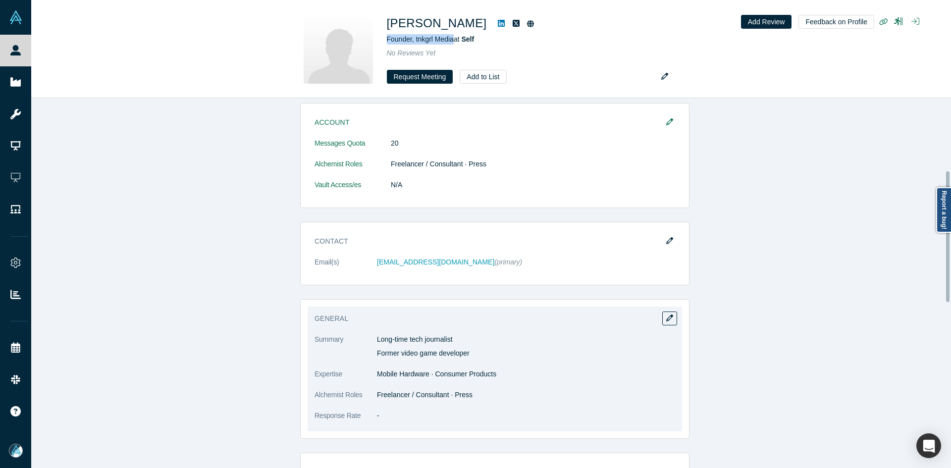
scroll to position [347, 0]
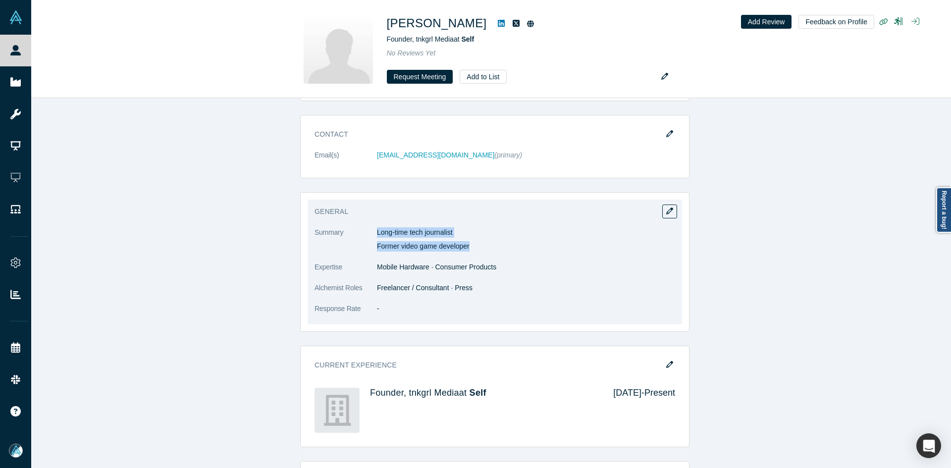
drag, startPoint x: 368, startPoint y: 222, endPoint x: 467, endPoint y: 243, distance: 101.2
click at [467, 243] on div "General Summary Long-time tech journalist Former video game developer Expertise…" at bounding box center [495, 262] width 374 height 125
drag, startPoint x: 451, startPoint y: 261, endPoint x: 451, endPoint y: 266, distance: 5.4
click at [451, 263] on dl "Summary Long-time tech journalist Former video game developer Expertise Mobile …" at bounding box center [494, 275] width 361 height 97
click at [451, 266] on span "Mobile Hardware · Consumer Products" at bounding box center [436, 267] width 119 height 8
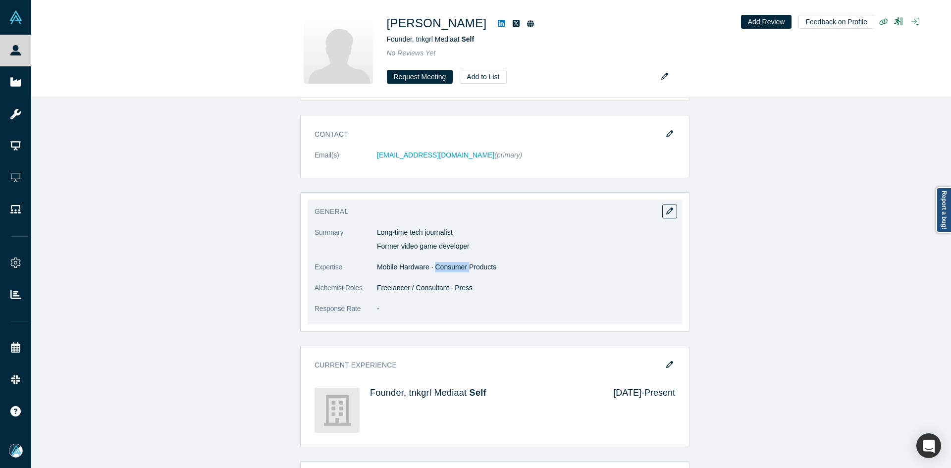
click at [451, 266] on span "Mobile Hardware · Consumer Products" at bounding box center [436, 267] width 119 height 8
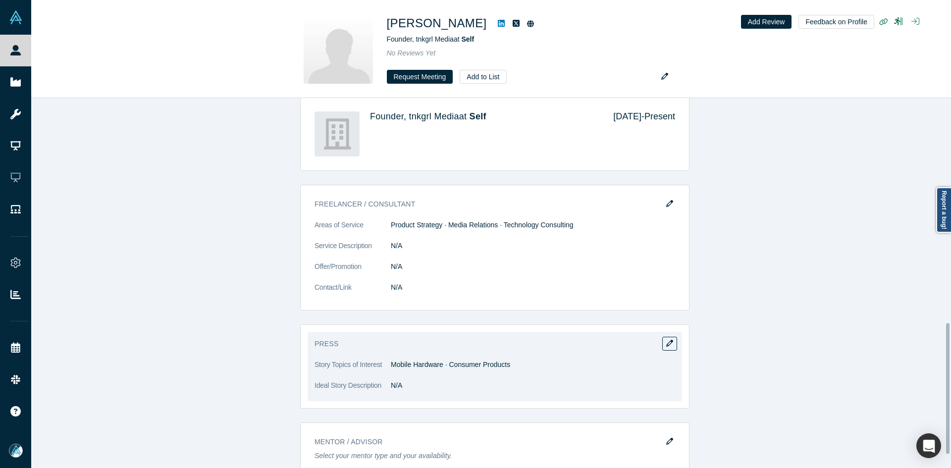
scroll to position [644, 0]
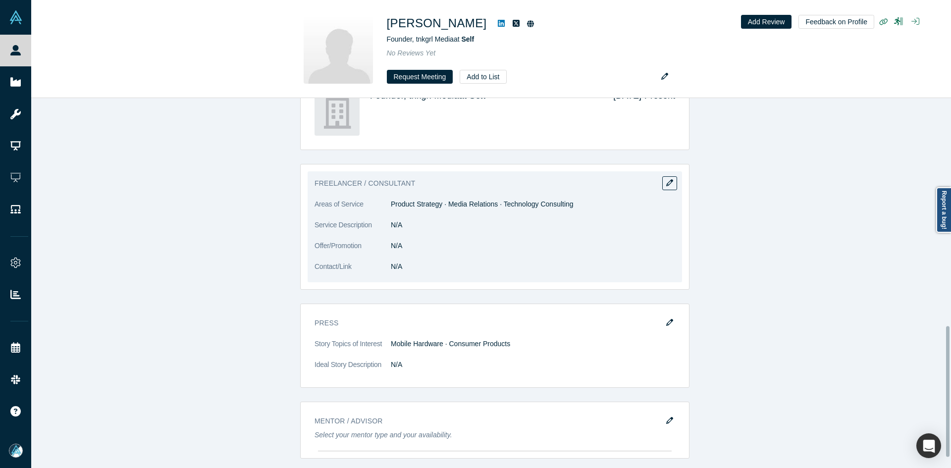
click at [384, 201] on dt "Areas of Service" at bounding box center [352, 209] width 76 height 21
click at [395, 205] on dd "Product Strategy · Media Relations · Technology Consulting" at bounding box center [533, 204] width 284 height 10
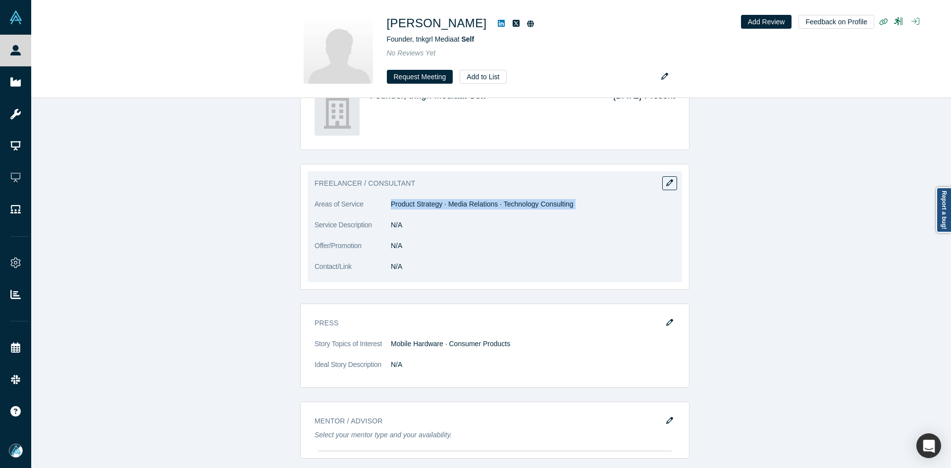
click at [395, 205] on dd "Product Strategy · Media Relations · Technology Consulting" at bounding box center [533, 204] width 284 height 10
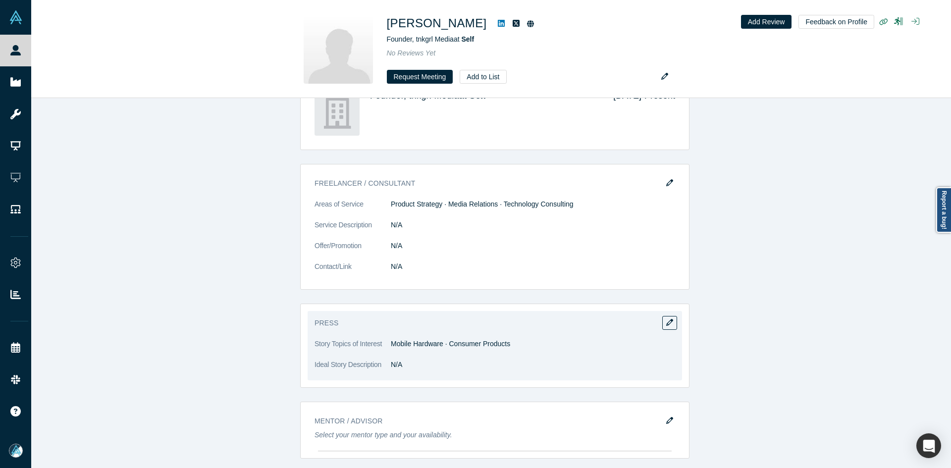
click at [419, 344] on dd "Mobile Hardware · Consumer Products" at bounding box center [533, 344] width 284 height 10
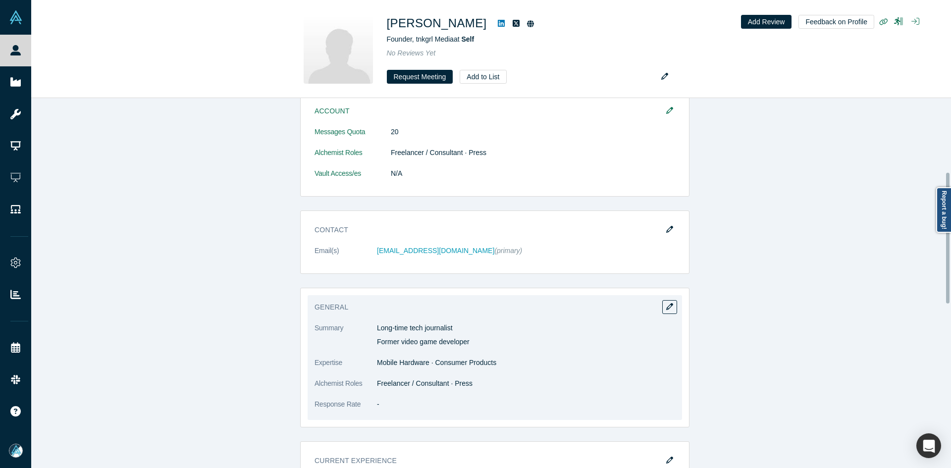
scroll to position [326, 0]
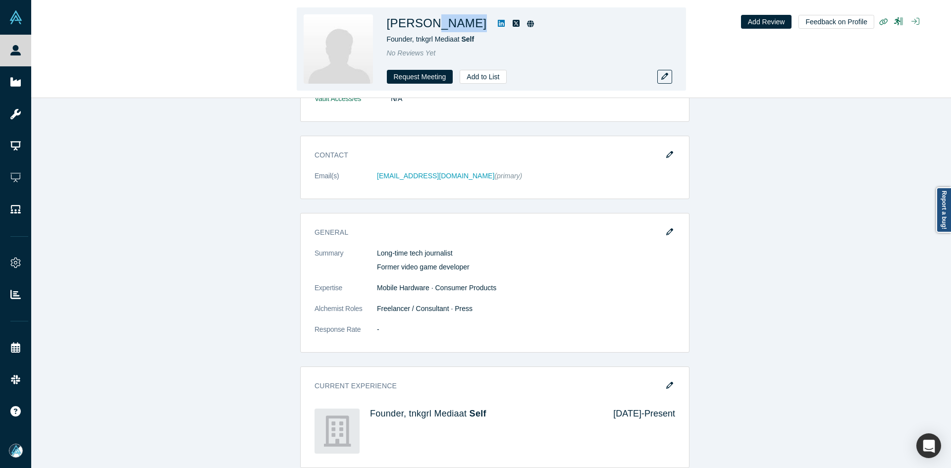
drag, startPoint x: 456, startPoint y: 29, endPoint x: 431, endPoint y: 30, distance: 24.8
click at [431, 30] on div "[PERSON_NAME]" at bounding box center [525, 23] width 277 height 18
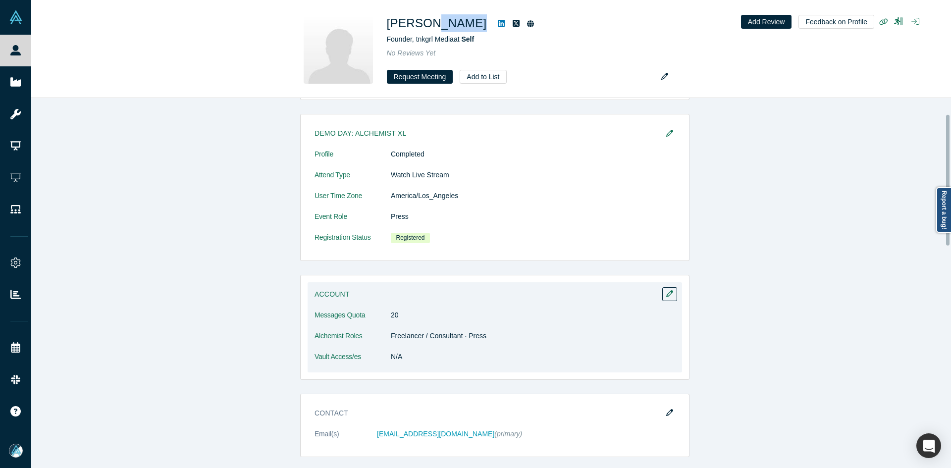
scroll to position [248, 0]
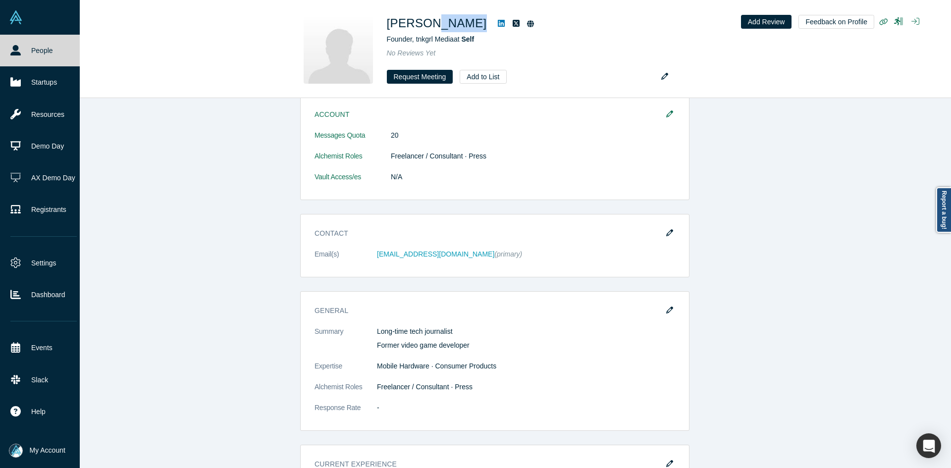
click at [15, 52] on icon at bounding box center [15, 50] width 10 height 10
click at [14, 52] on icon at bounding box center [15, 50] width 10 height 10
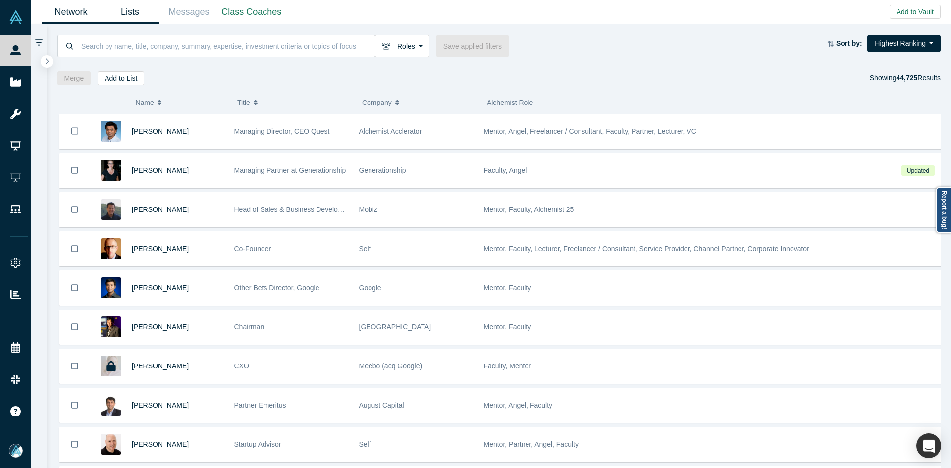
click at [138, 18] on link "Lists" at bounding box center [130, 11] width 59 height 23
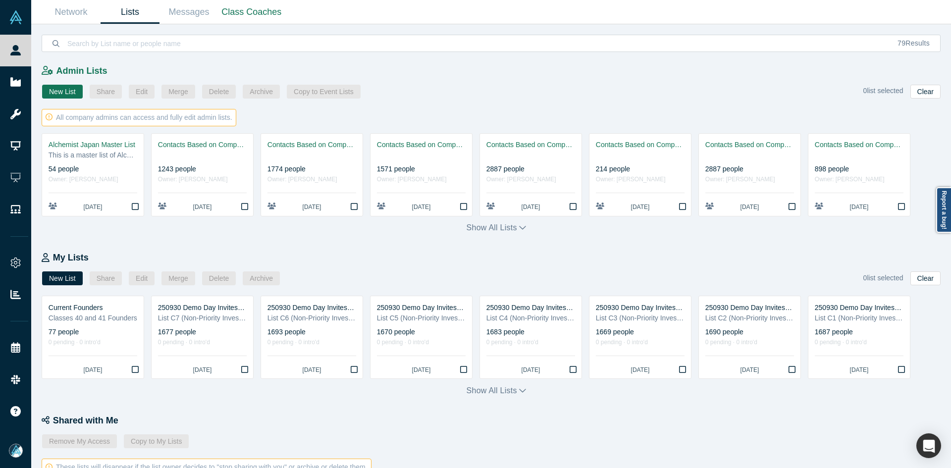
scroll to position [328, 0]
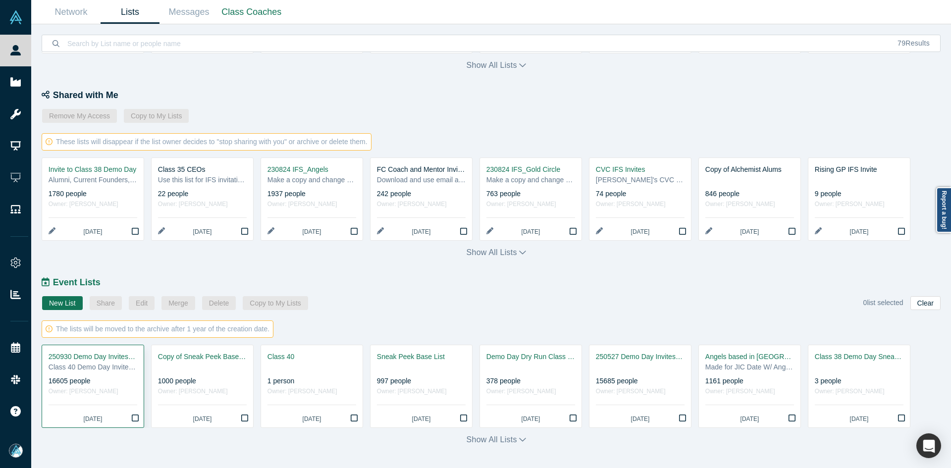
click at [104, 359] on div "250930 Demo Day Invites_Base List" at bounding box center [93, 357] width 89 height 10
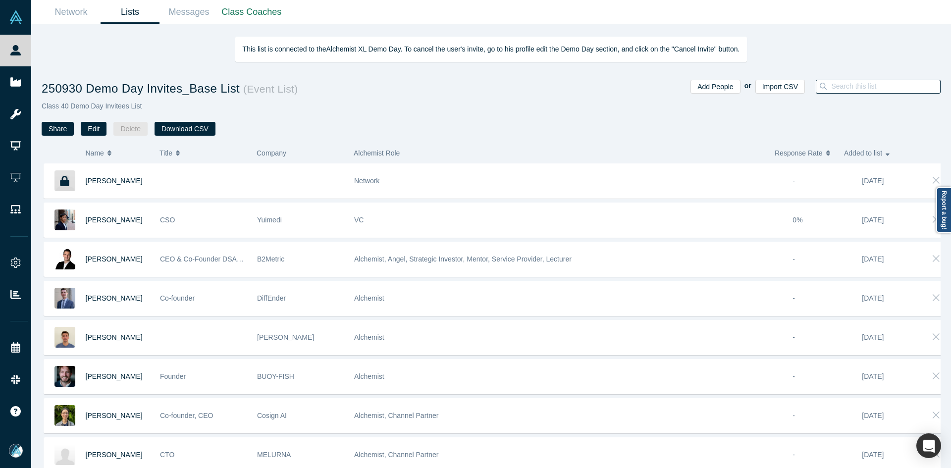
click at [897, 85] on input at bounding box center [885, 86] width 110 height 13
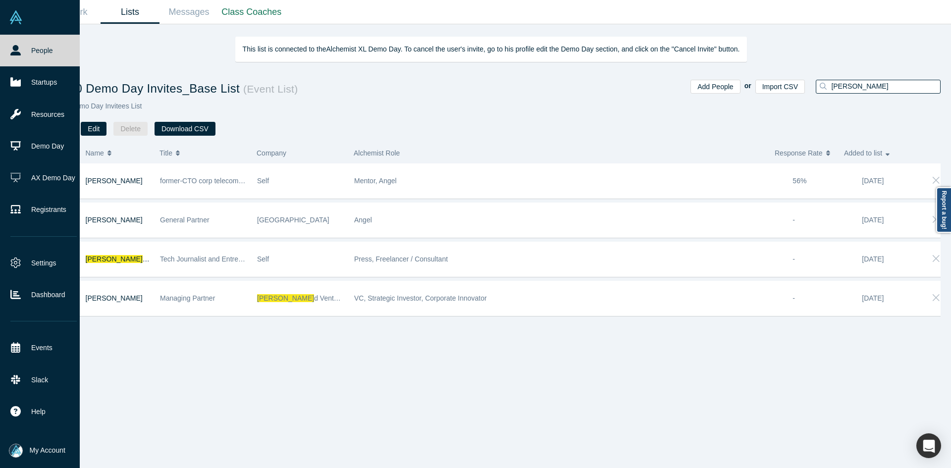
type input "[PERSON_NAME]"
click at [18, 52] on icon at bounding box center [15, 50] width 10 height 10
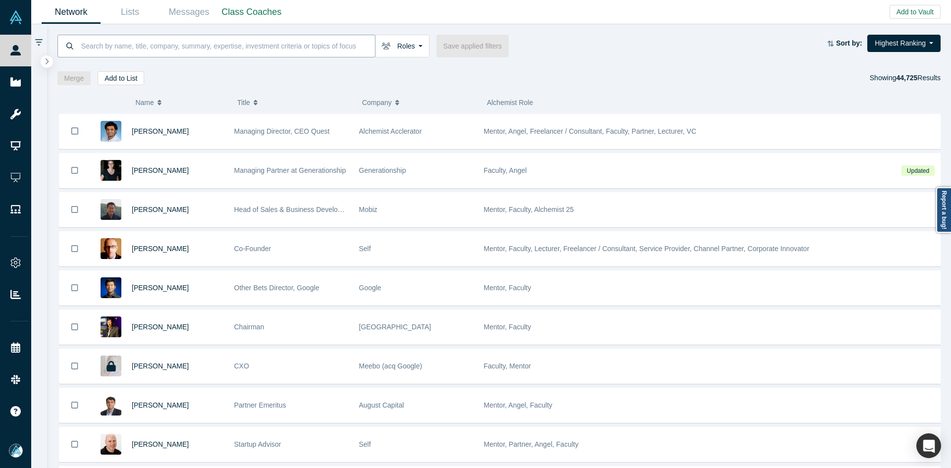
click at [233, 51] on input at bounding box center [227, 45] width 295 height 23
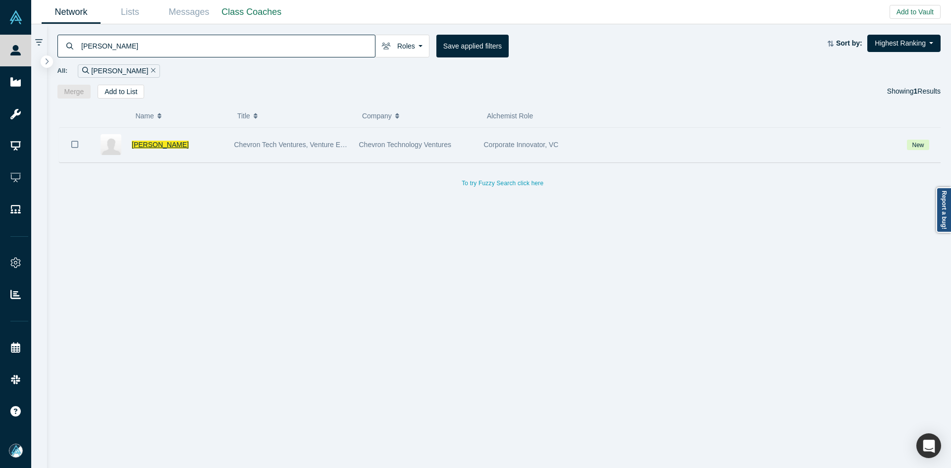
type input "[PERSON_NAME]"
click at [162, 145] on span "[PERSON_NAME]" at bounding box center [160, 145] width 57 height 8
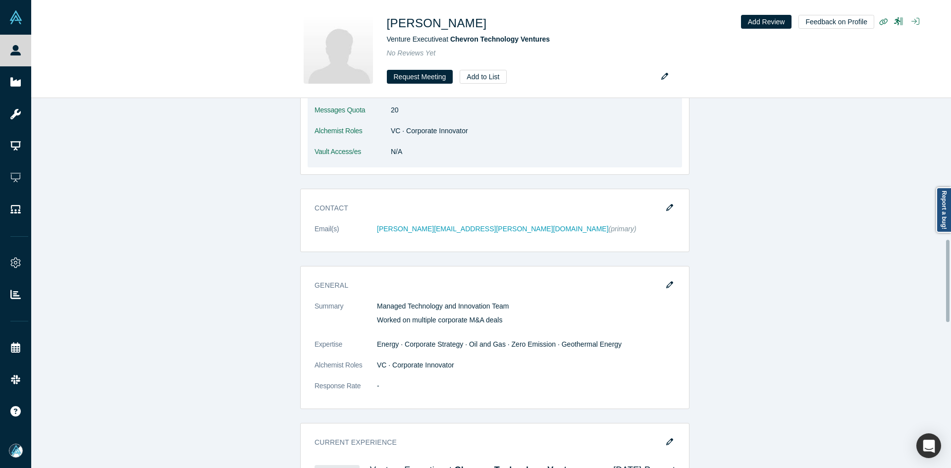
scroll to position [644, 0]
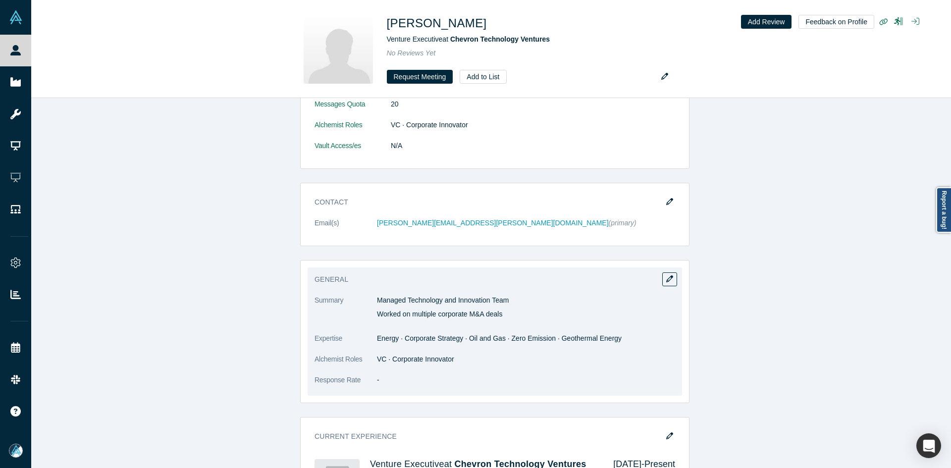
drag, startPoint x: 372, startPoint y: 297, endPoint x: 503, endPoint y: 310, distance: 130.9
click at [503, 310] on dl "Summary Managed Technology and Innovation Team Worked on multiple corporate M&A…" at bounding box center [494, 345] width 361 height 101
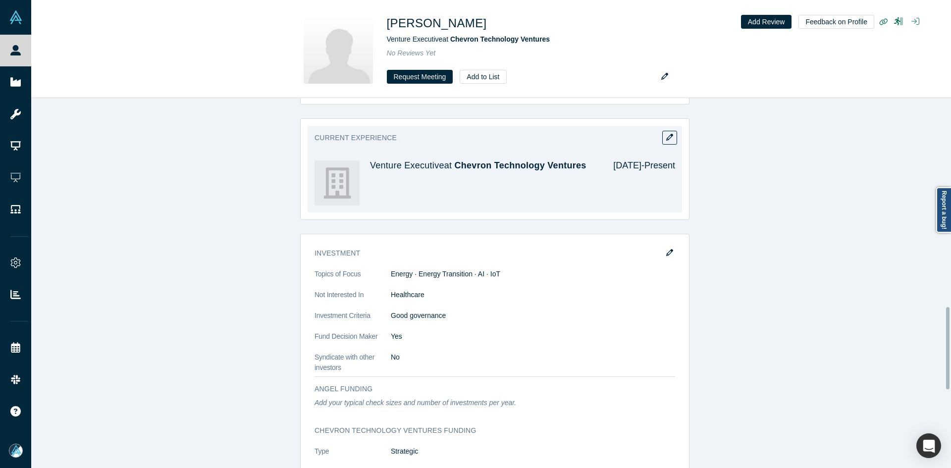
scroll to position [849, 0]
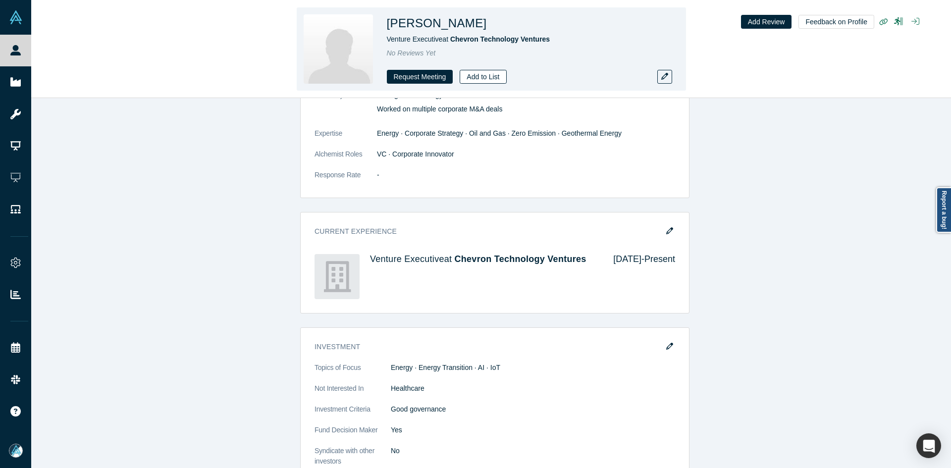
click at [480, 81] on button "Add to List" at bounding box center [483, 77] width 47 height 14
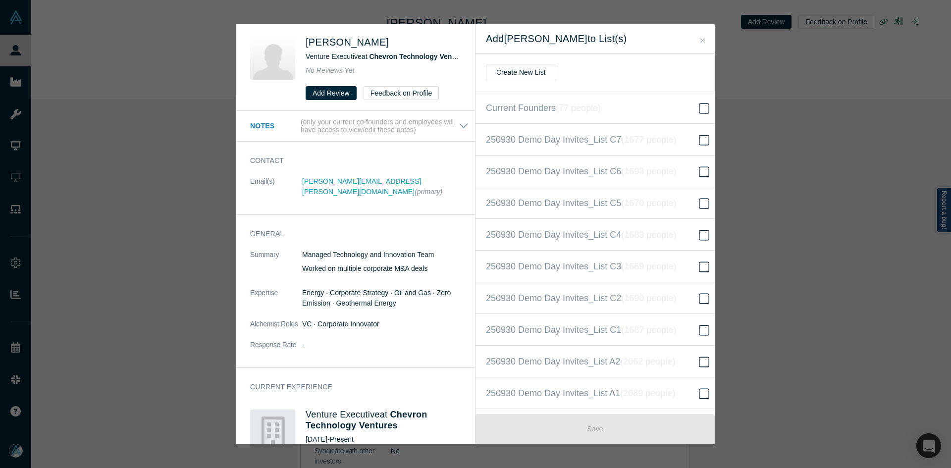
scroll to position [222, 0]
click at [520, 234] on span "250930 Demo Day Invites_Base List ( 16605 people )" at bounding box center [588, 234] width 204 height 14
click at [0, 0] on input "250930 Demo Day Invites_Base List ( 16605 people )" at bounding box center [0, 0] width 0 height 0
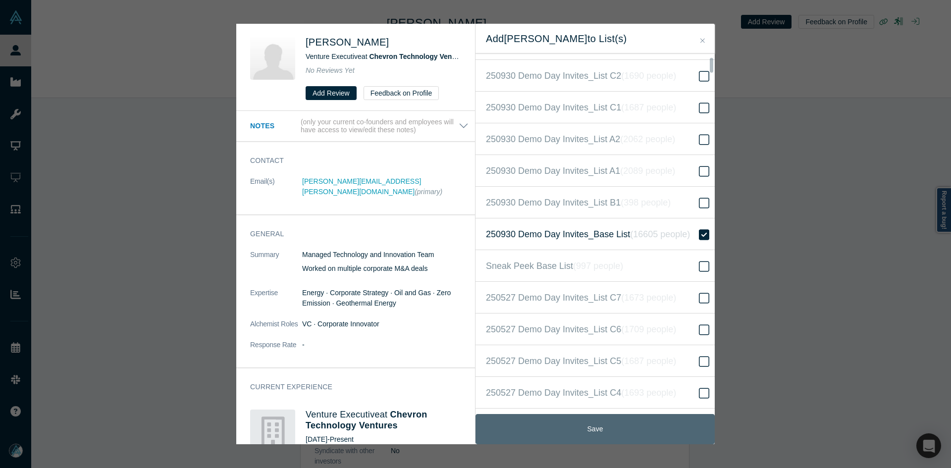
drag, startPoint x: 535, startPoint y: 422, endPoint x: 411, endPoint y: 367, distance: 135.9
click at [535, 422] on button "Save" at bounding box center [594, 429] width 239 height 30
click at [650, 426] on button "Save" at bounding box center [594, 429] width 239 height 30
click at [585, 430] on button "Save" at bounding box center [594, 429] width 239 height 30
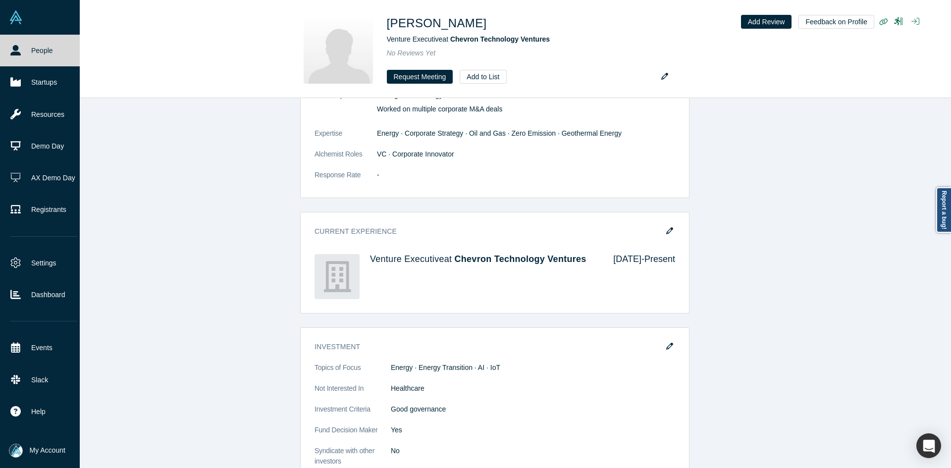
click at [19, 50] on icon at bounding box center [15, 50] width 10 height 10
click at [22, 49] on link "People" at bounding box center [43, 51] width 87 height 32
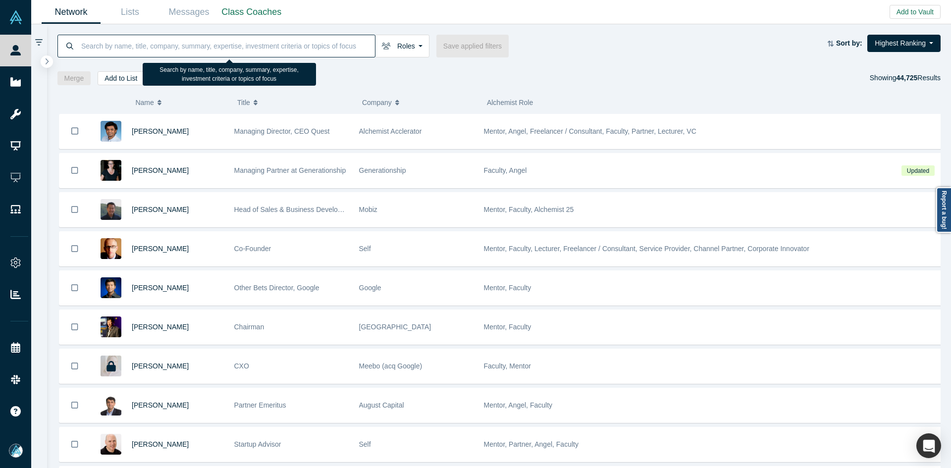
click at [246, 44] on input at bounding box center [227, 45] width 295 height 23
paste input "[EMAIL_ADDRESS][DOMAIN_NAME]"
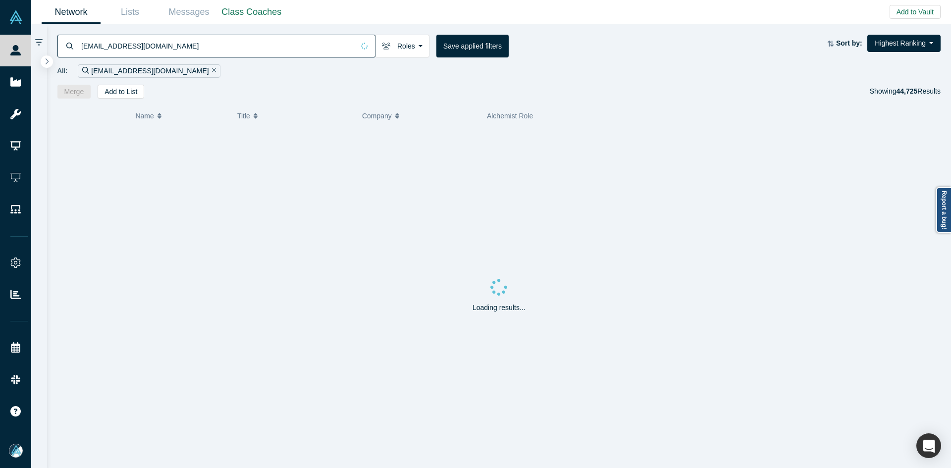
type input "[EMAIL_ADDRESS][DOMAIN_NAME]"
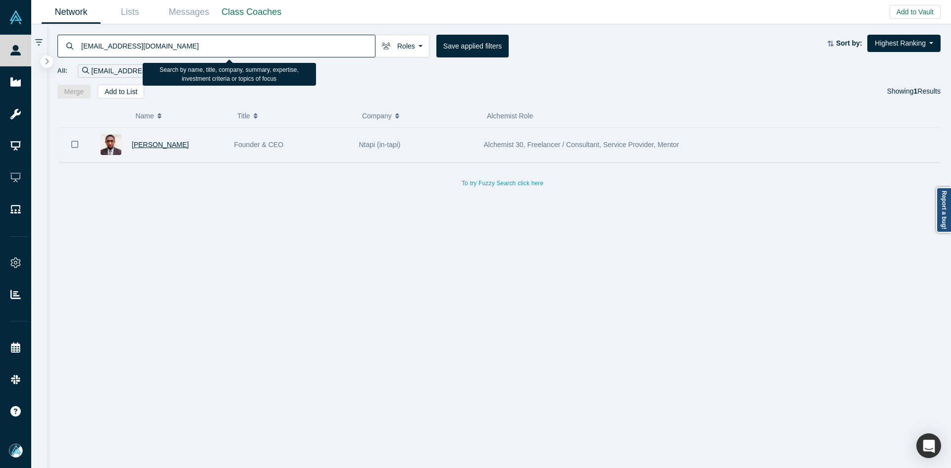
click at [153, 144] on span "[PERSON_NAME]" at bounding box center [160, 145] width 57 height 8
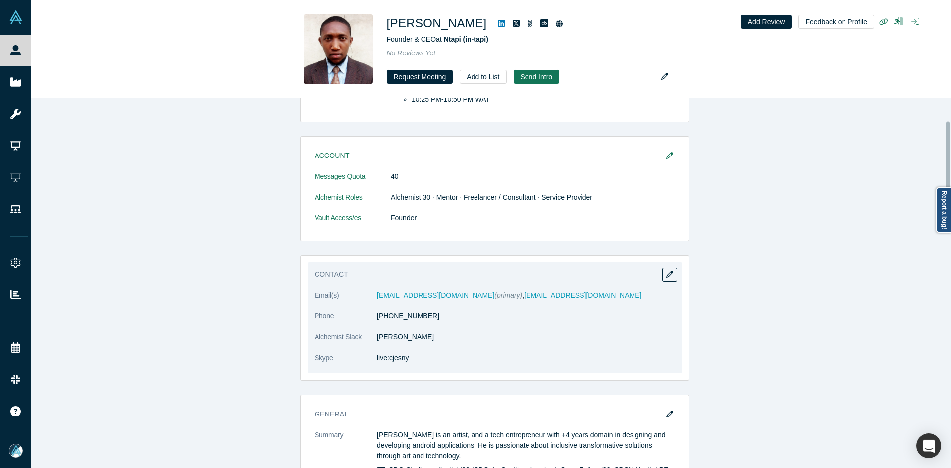
scroll to position [297, 0]
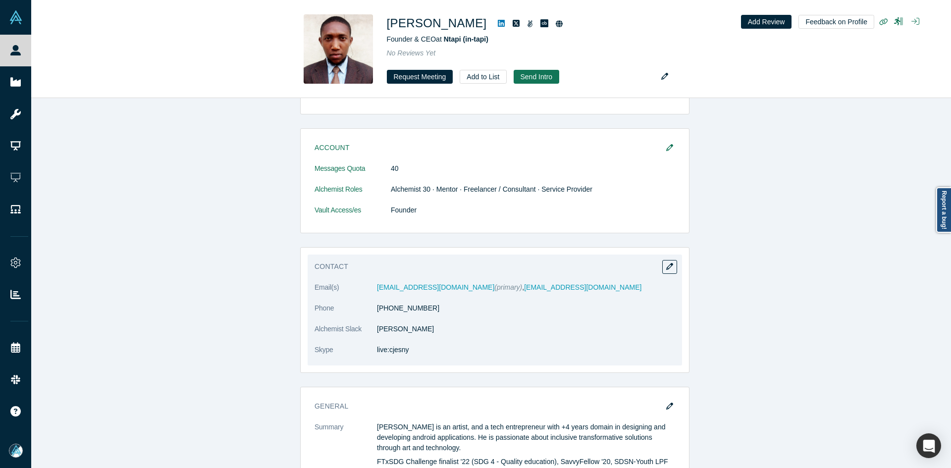
drag, startPoint x: 444, startPoint y: 316, endPoint x: 381, endPoint y: 315, distance: 62.9
click at [381, 315] on dl "Email(s) [EMAIL_ADDRESS][DOMAIN_NAME] (primary) , [EMAIL_ADDRESS][DOMAIN_NAME] …" at bounding box center [494, 323] width 361 height 83
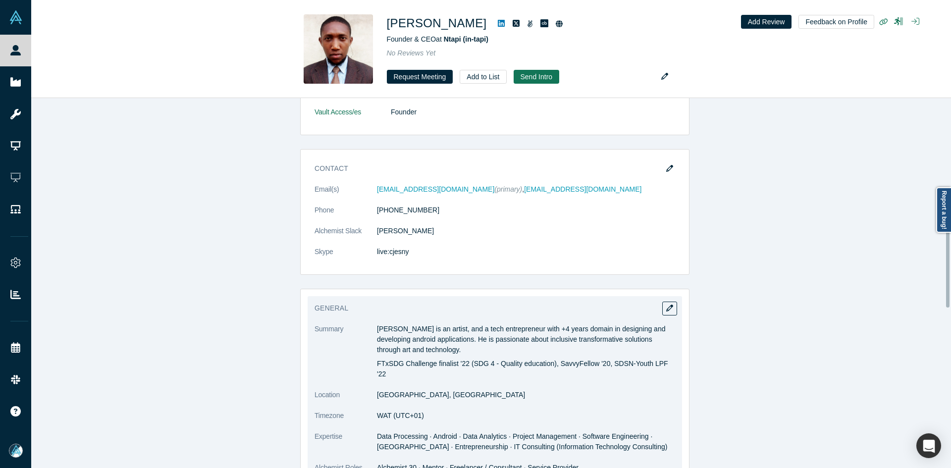
scroll to position [396, 0]
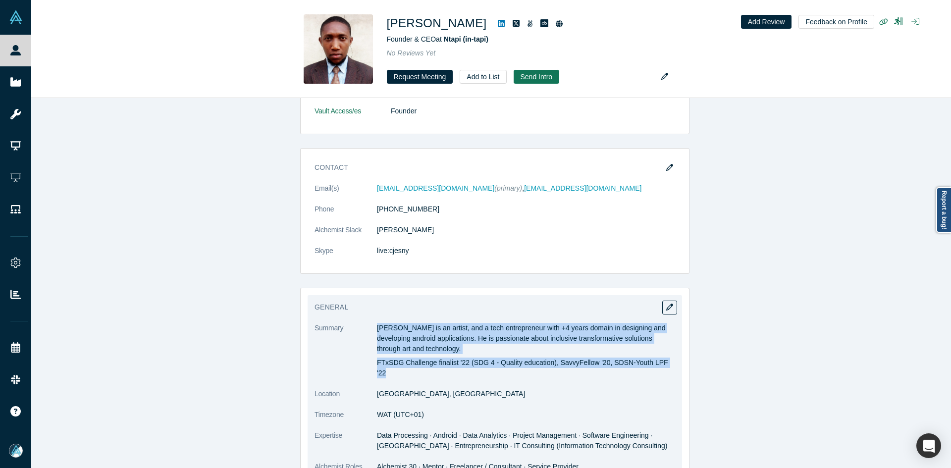
drag, startPoint x: 373, startPoint y: 327, endPoint x: 663, endPoint y: 363, distance: 292.4
click at [663, 363] on div "[PERSON_NAME] is an artist, and a tech entrepreneur with +4 years domain in des…" at bounding box center [526, 350] width 298 height 55
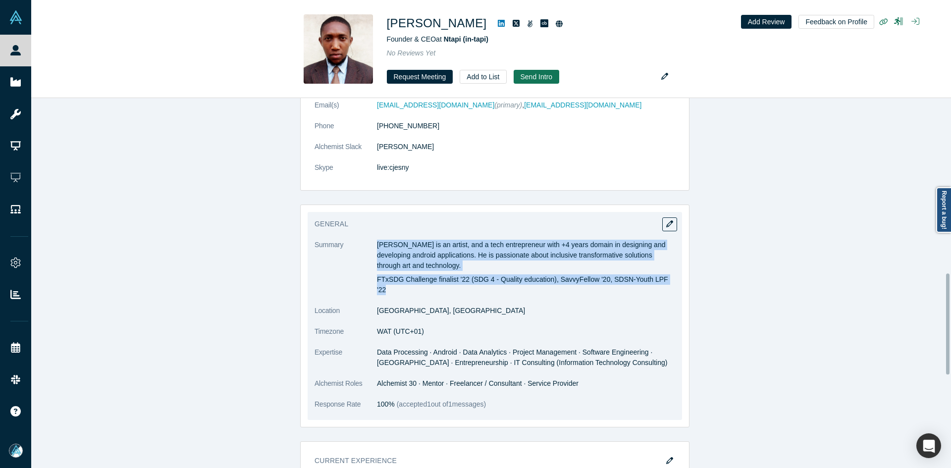
scroll to position [644, 0]
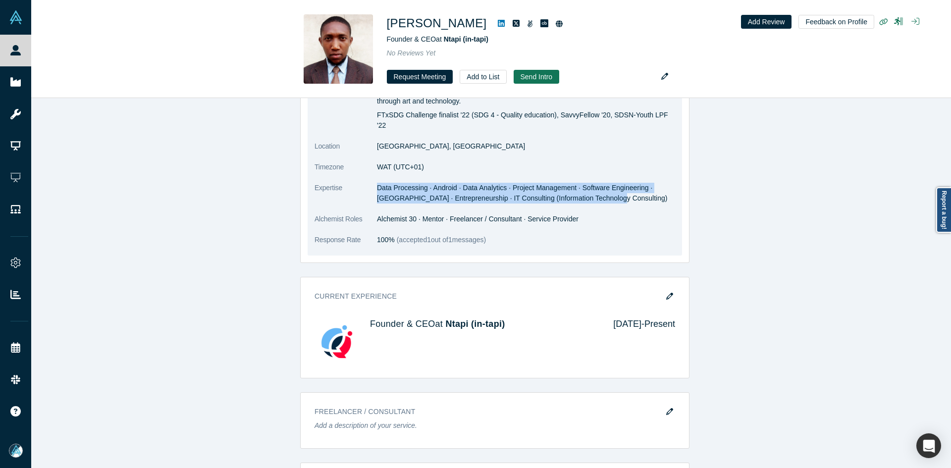
drag, startPoint x: 375, startPoint y: 177, endPoint x: 591, endPoint y: 183, distance: 216.5
click at [591, 183] on dd "Data Processing · Android · Data Analytics · Project Management · Software Engi…" at bounding box center [526, 193] width 298 height 21
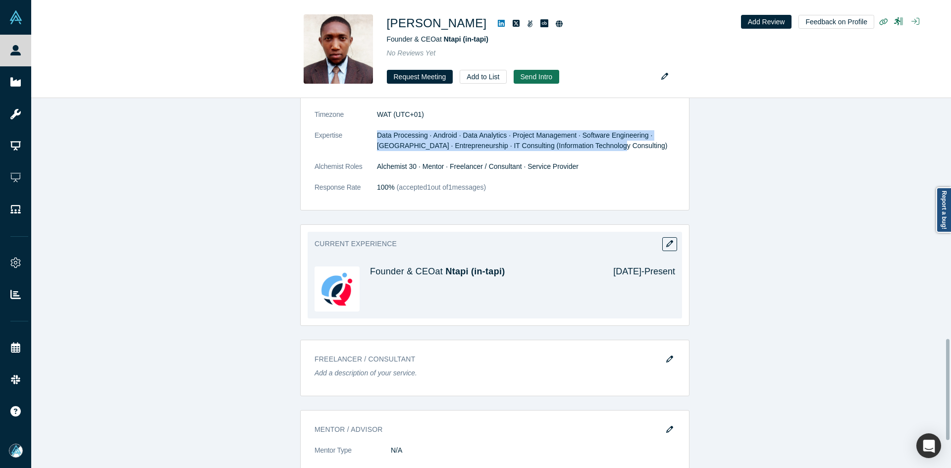
scroll to position [588, 0]
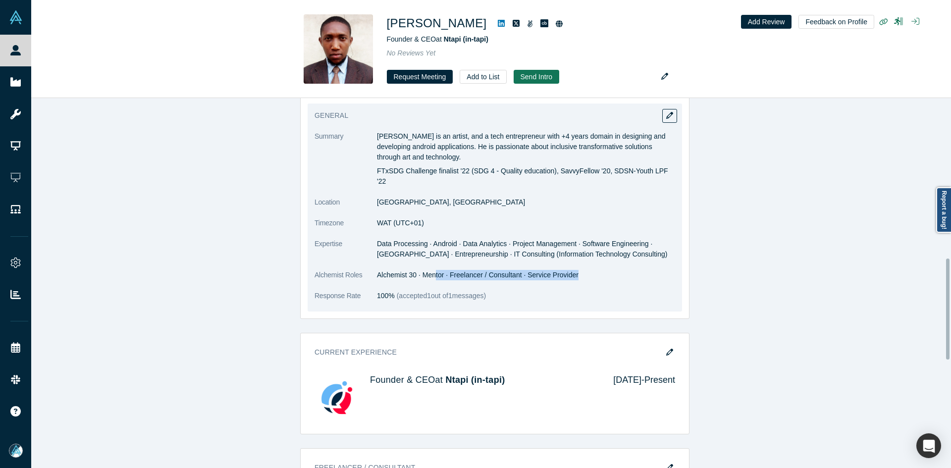
drag, startPoint x: 438, startPoint y: 267, endPoint x: 594, endPoint y: 198, distance: 170.7
click at [580, 270] on dd "Alchemist 30 · Mentor · Freelancer / Consultant · Service Provider" at bounding box center [526, 275] width 298 height 10
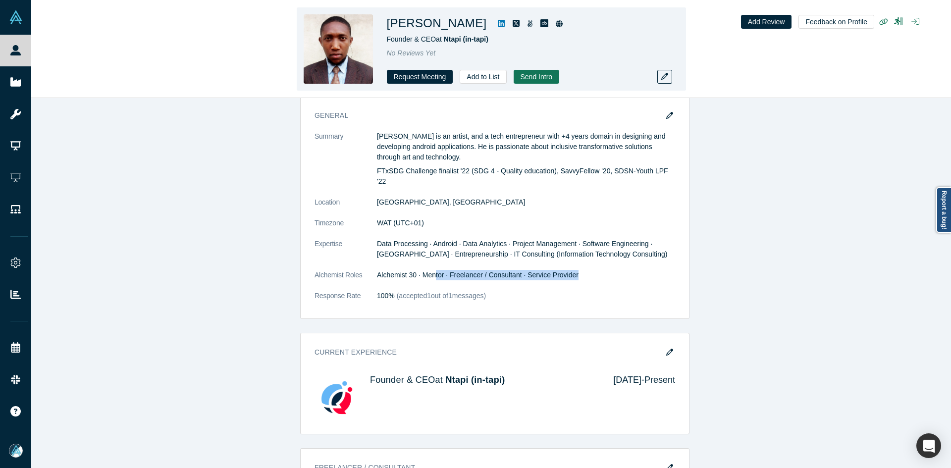
click at [498, 24] on icon at bounding box center [501, 23] width 7 height 8
click at [458, 25] on h1 "[PERSON_NAME]" at bounding box center [437, 23] width 100 height 18
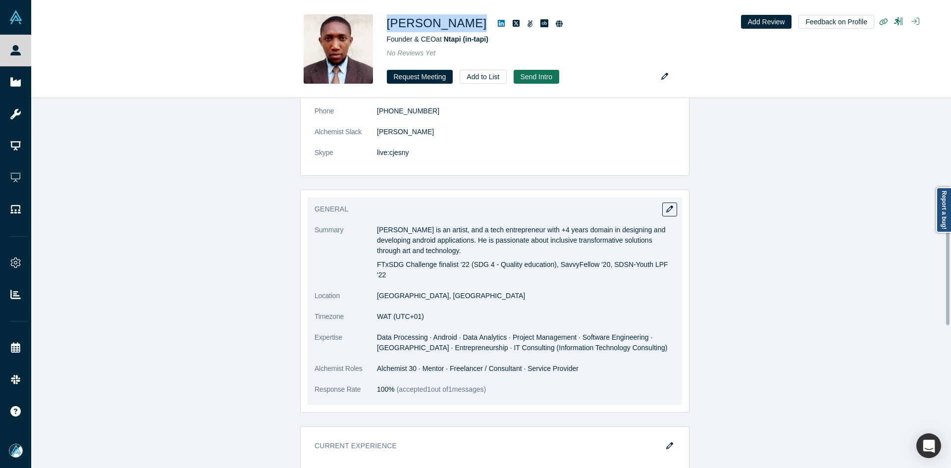
scroll to position [340, 0]
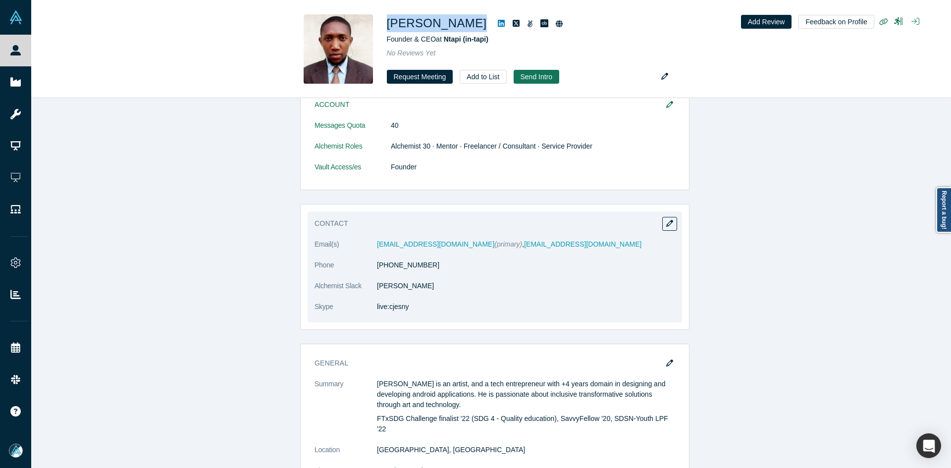
drag, startPoint x: 446, startPoint y: 266, endPoint x: 383, endPoint y: 272, distance: 63.2
click at [383, 272] on dl "Email(s) [EMAIL_ADDRESS][DOMAIN_NAME] (primary) , [EMAIL_ADDRESS][DOMAIN_NAME] …" at bounding box center [494, 280] width 361 height 83
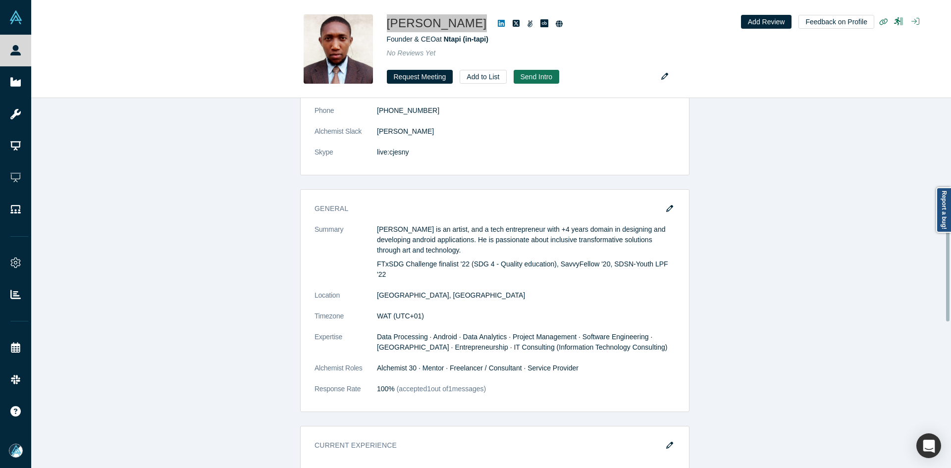
scroll to position [538, 0]
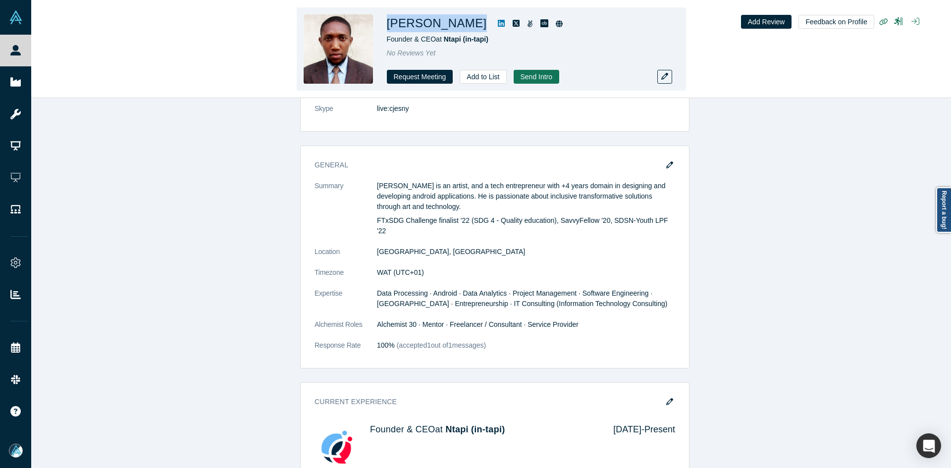
click at [527, 24] on icon at bounding box center [529, 23] width 5 height 7
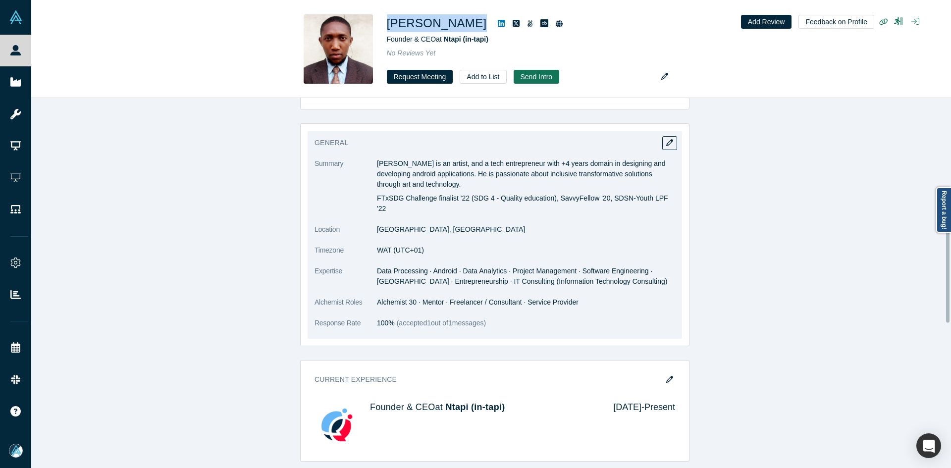
scroll to position [439, 0]
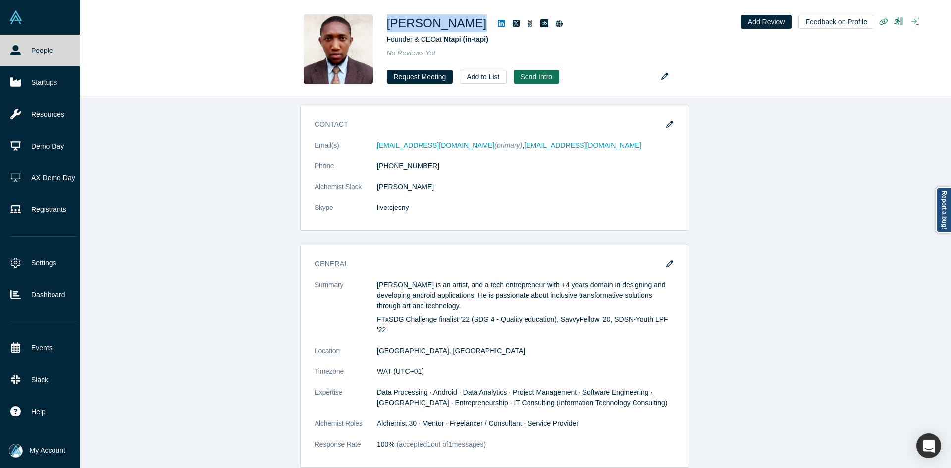
click at [7, 50] on link "People" at bounding box center [43, 51] width 87 height 32
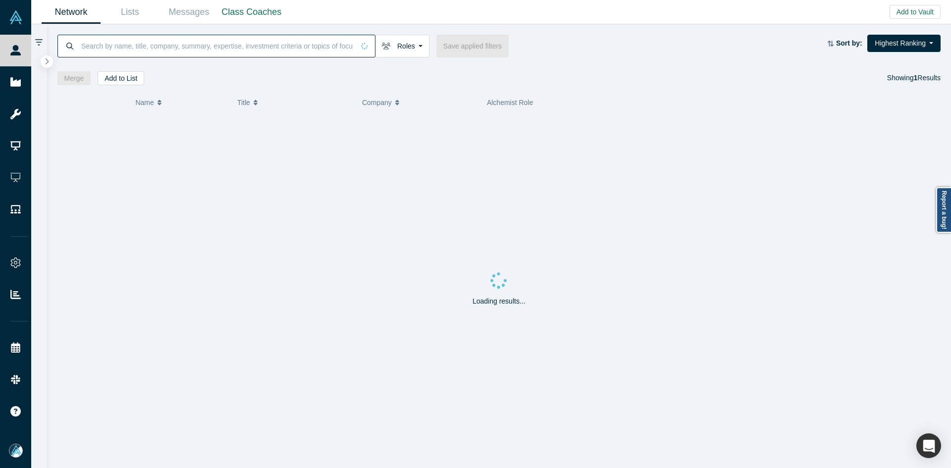
click at [186, 45] on input at bounding box center [217, 45] width 274 height 23
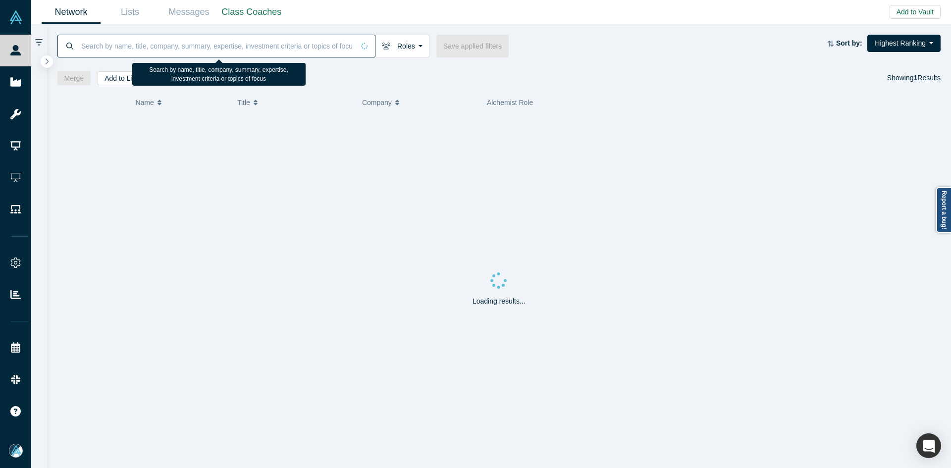
paste input "[PERSON_NAME]"
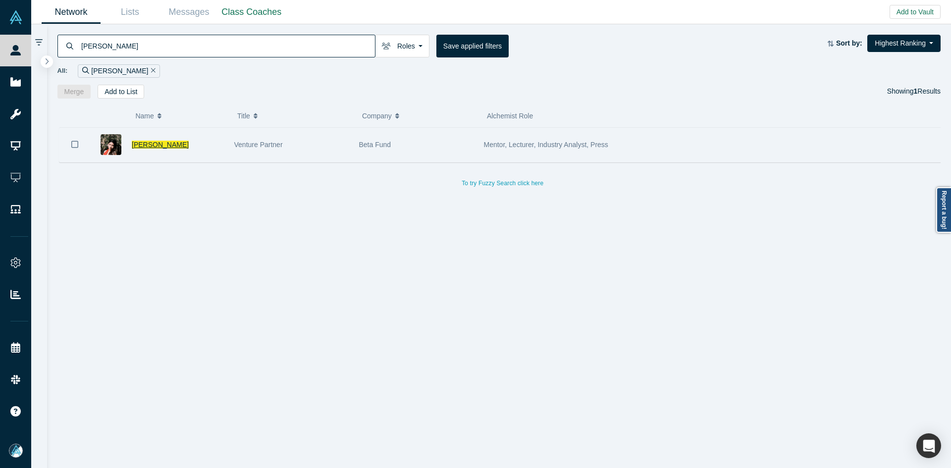
type input "[PERSON_NAME]"
click at [157, 145] on span "[PERSON_NAME]" at bounding box center [160, 145] width 57 height 8
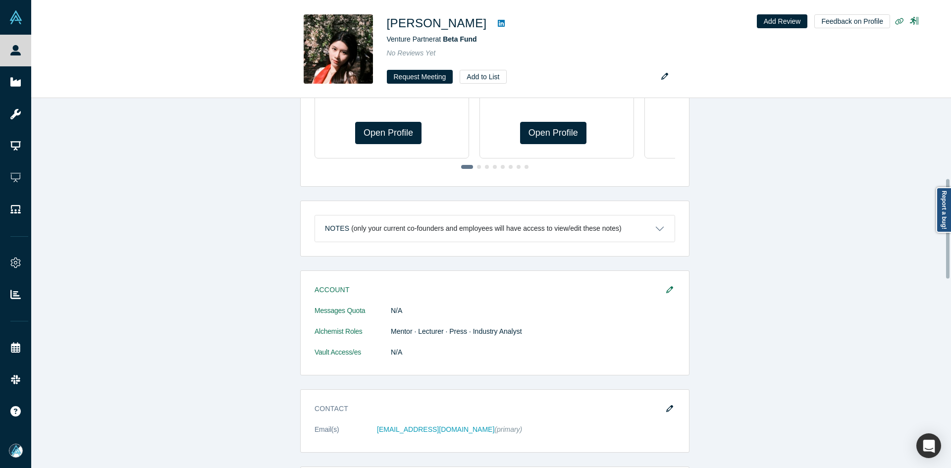
scroll to position [545, 0]
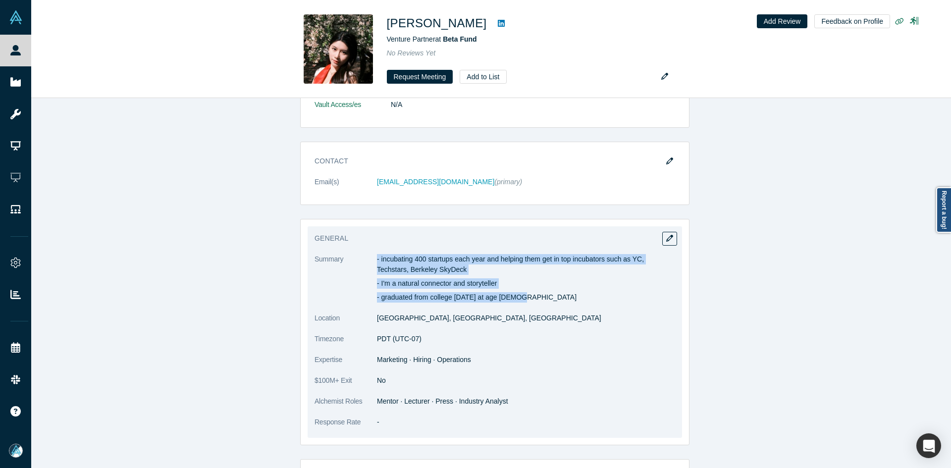
drag, startPoint x: 374, startPoint y: 258, endPoint x: 521, endPoint y: 294, distance: 151.5
click at [521, 294] on div "- incubating 400 startups each year and helping them get in top incubators such…" at bounding box center [526, 278] width 298 height 49
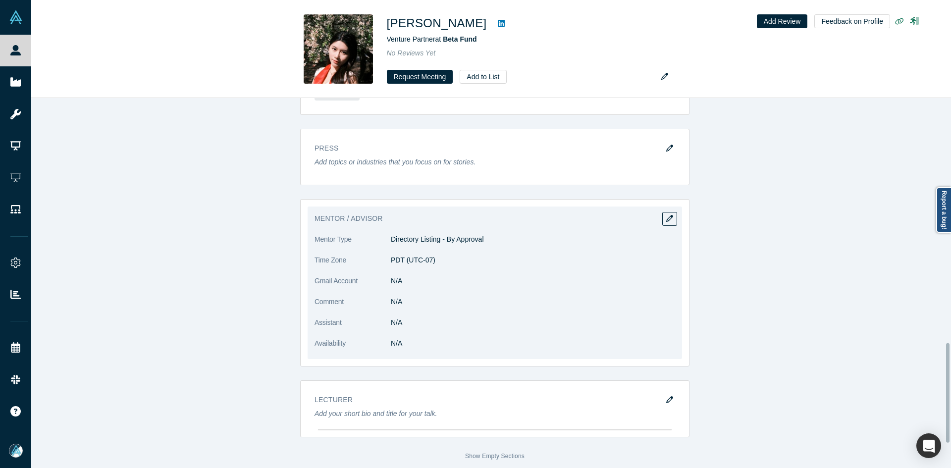
scroll to position [701, 0]
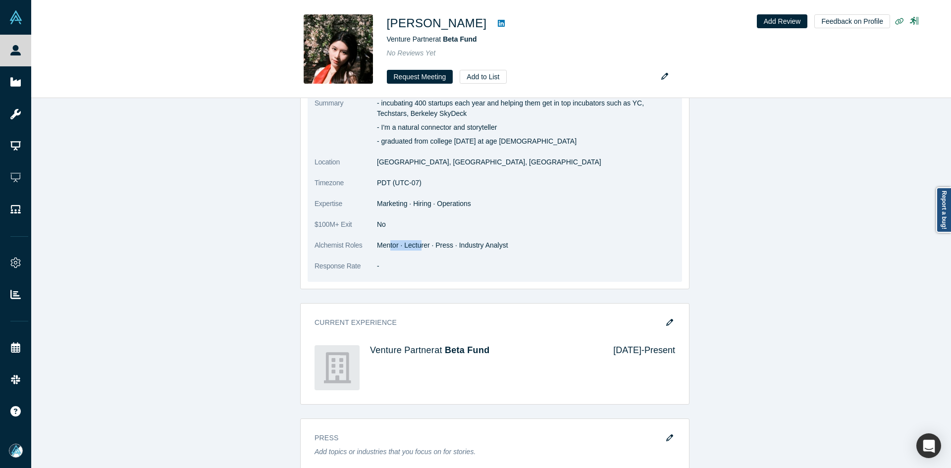
drag, startPoint x: 417, startPoint y: 246, endPoint x: 383, endPoint y: 246, distance: 34.2
click at [383, 246] on dd "Mentor · Lecturer · Press · Industry Analyst" at bounding box center [526, 245] width 298 height 10
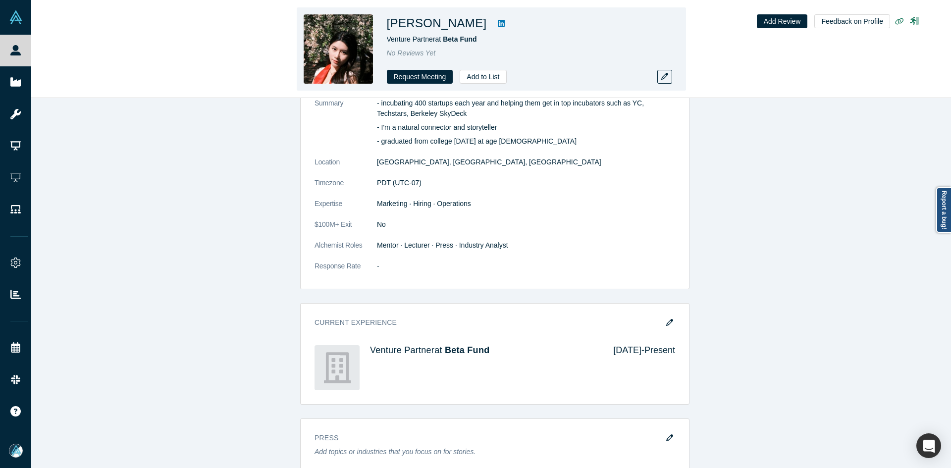
click at [414, 22] on h1 "[PERSON_NAME]" at bounding box center [437, 23] width 100 height 18
click at [481, 73] on button "Add to List" at bounding box center [483, 77] width 47 height 14
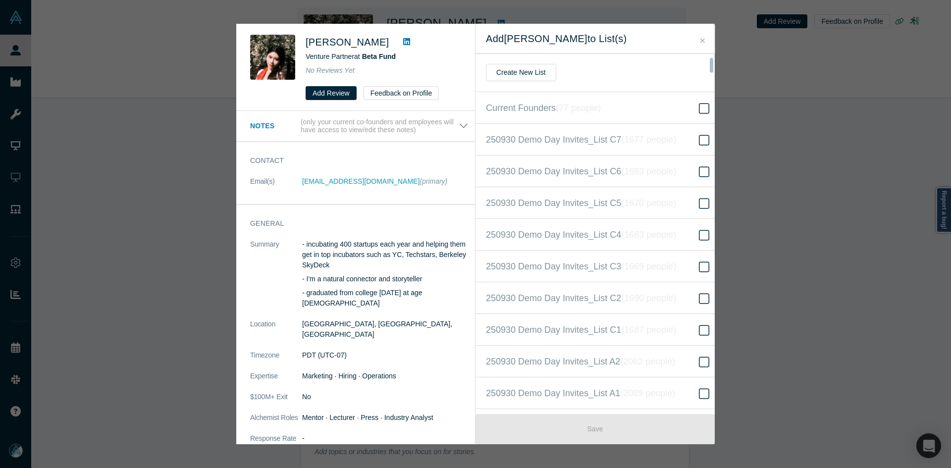
scroll to position [222, 0]
click at [654, 235] on icon "( 16605 people )" at bounding box center [660, 234] width 60 height 10
click at [0, 0] on input "250930 Demo Day Invites_Base List ( 16605 people )" at bounding box center [0, 0] width 0 height 0
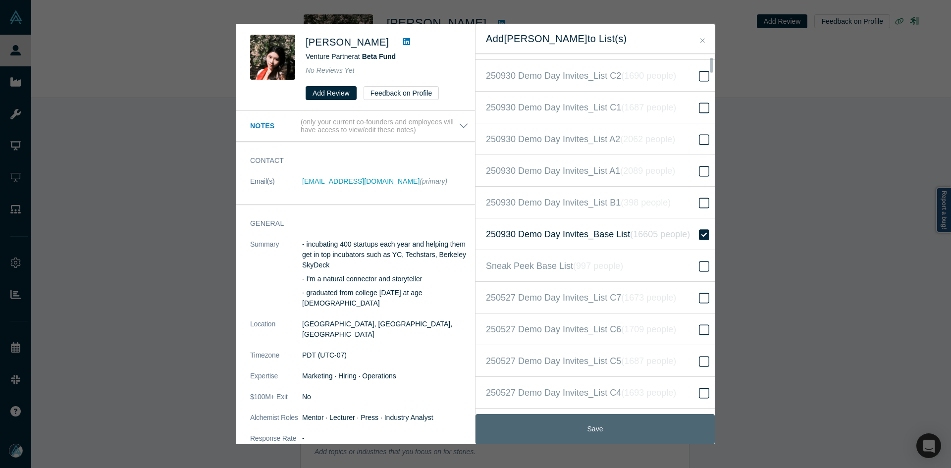
click at [613, 431] on button "Save" at bounding box center [594, 429] width 239 height 30
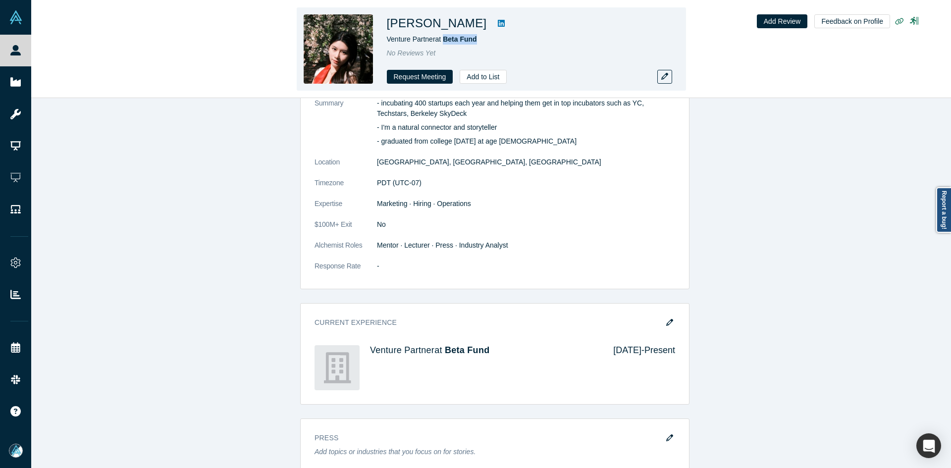
drag, startPoint x: 462, startPoint y: 43, endPoint x: 443, endPoint y: 42, distance: 18.3
click at [443, 42] on div "Venture Partner at Beta Fund" at bounding box center [525, 39] width 277 height 10
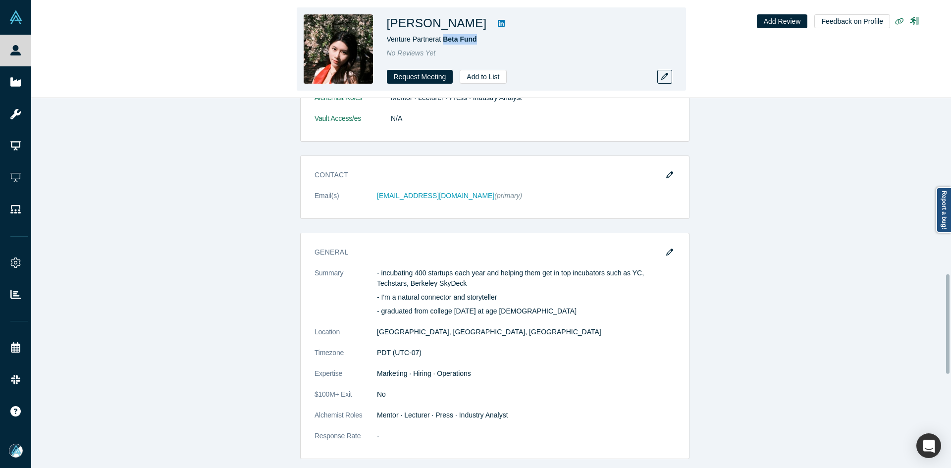
scroll to position [404, 0]
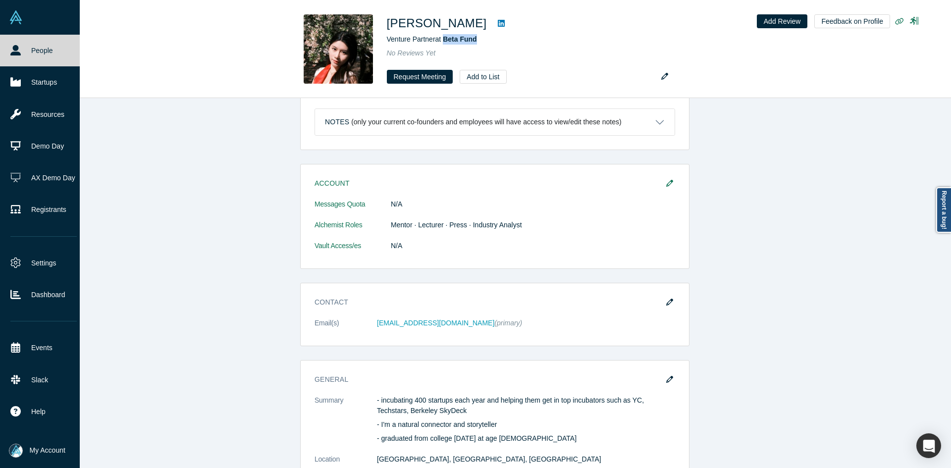
click at [10, 45] on link "People" at bounding box center [43, 51] width 87 height 32
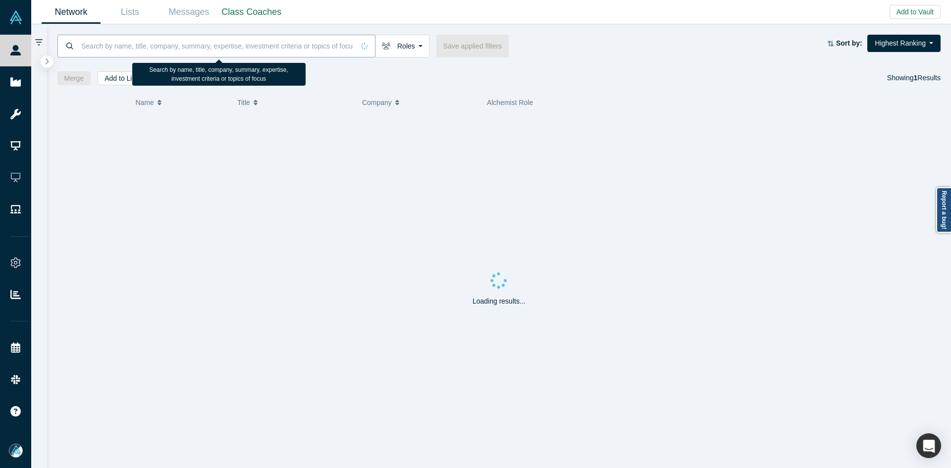
click at [140, 50] on input at bounding box center [217, 45] width 274 height 23
paste input "[PERSON_NAME]"
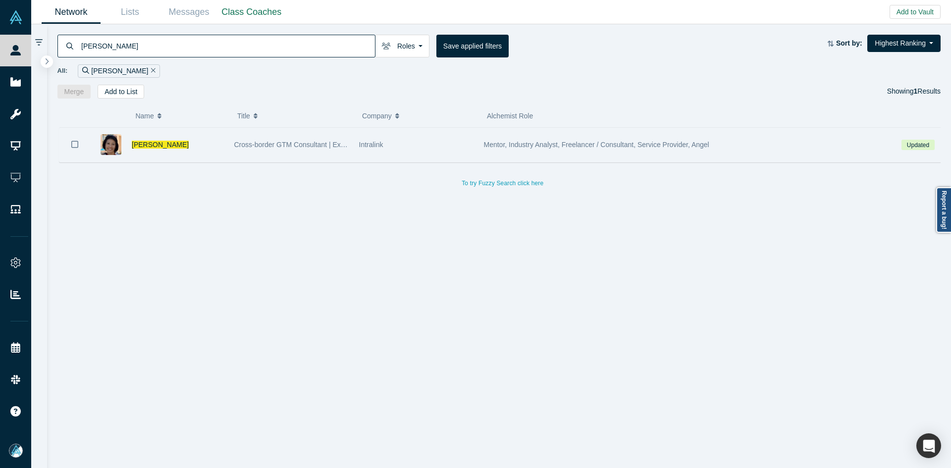
type input "[PERSON_NAME]"
click at [76, 141] on icon "Bookmark" at bounding box center [74, 144] width 7 height 9
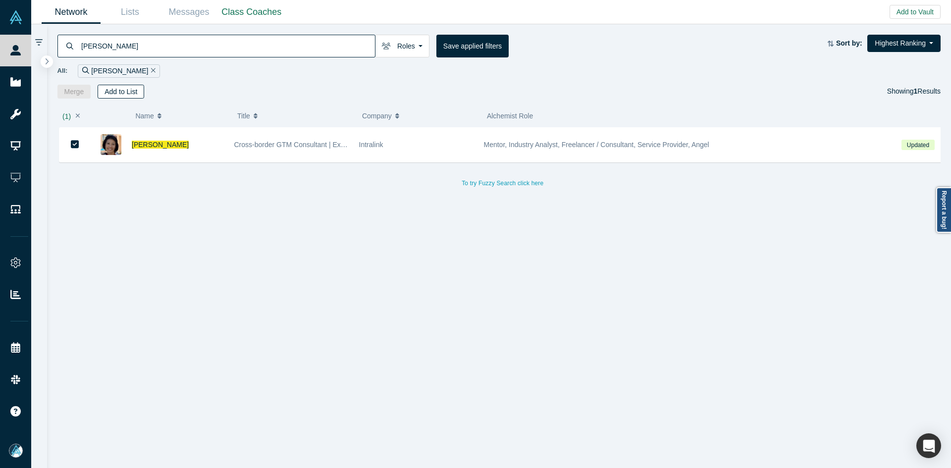
click at [133, 88] on button "Add to List" at bounding box center [121, 92] width 47 height 14
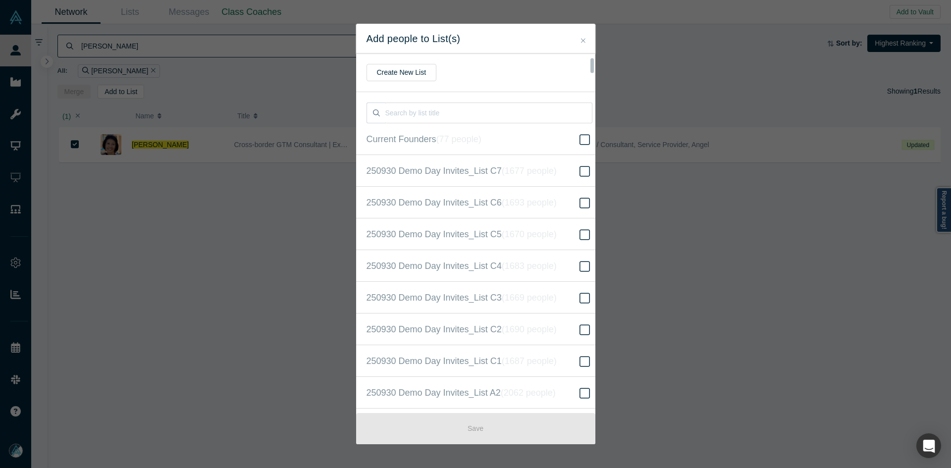
click at [0, 0] on input "250930 Demo Day Invites_Base List ( 16606 people )" at bounding box center [0, 0] width 0 height 0
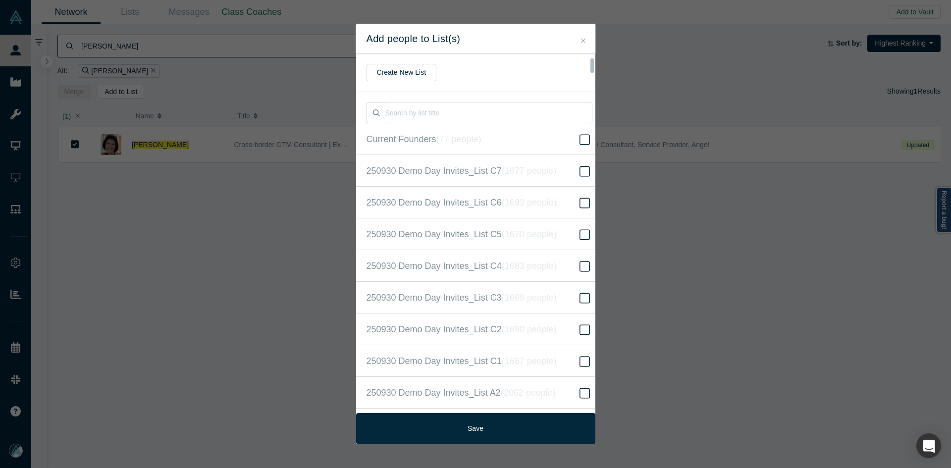
scroll to position [254, 0]
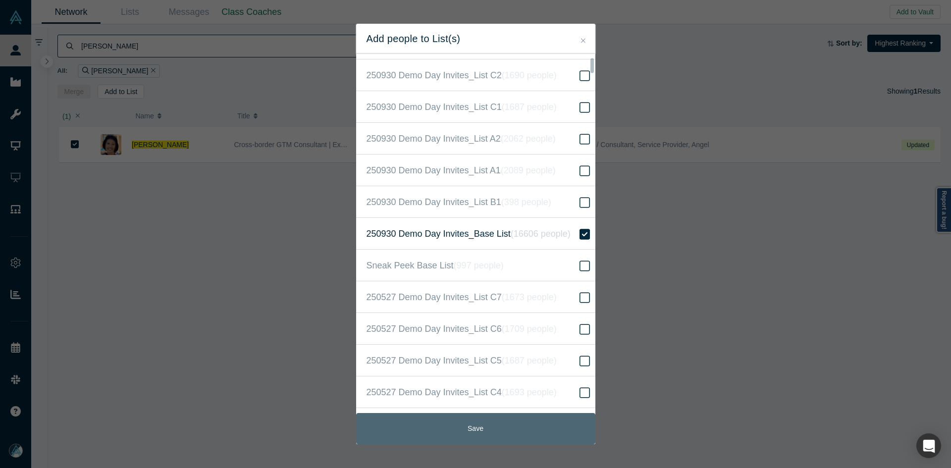
click at [473, 419] on button "Save" at bounding box center [475, 428] width 239 height 31
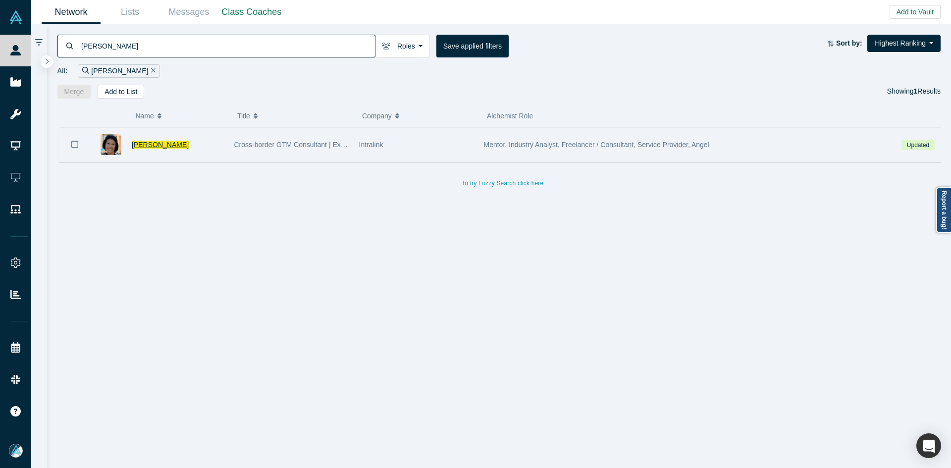
click at [170, 147] on span "[PERSON_NAME]" at bounding box center [160, 145] width 57 height 8
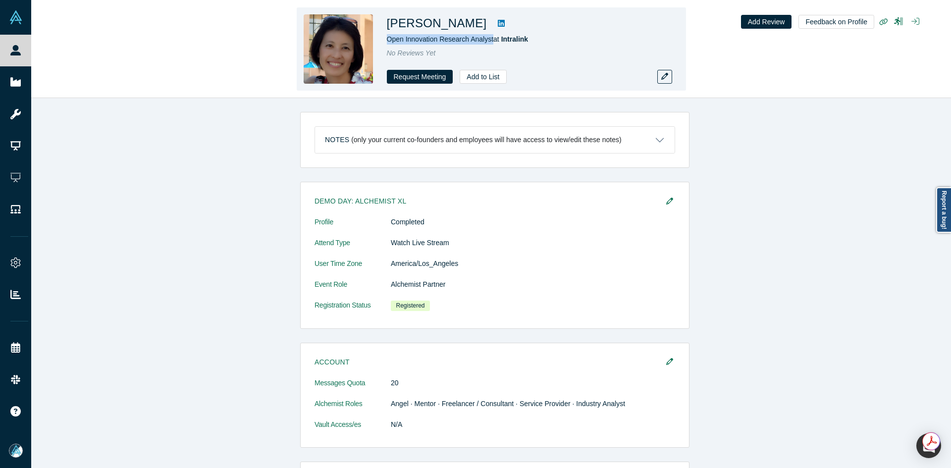
drag, startPoint x: 490, startPoint y: 41, endPoint x: 386, endPoint y: 41, distance: 104.5
click at [386, 41] on div "[PERSON_NAME] Open Innovation Research Analyst at Intralink No Reviews Yet Requ…" at bounding box center [491, 48] width 389 height 83
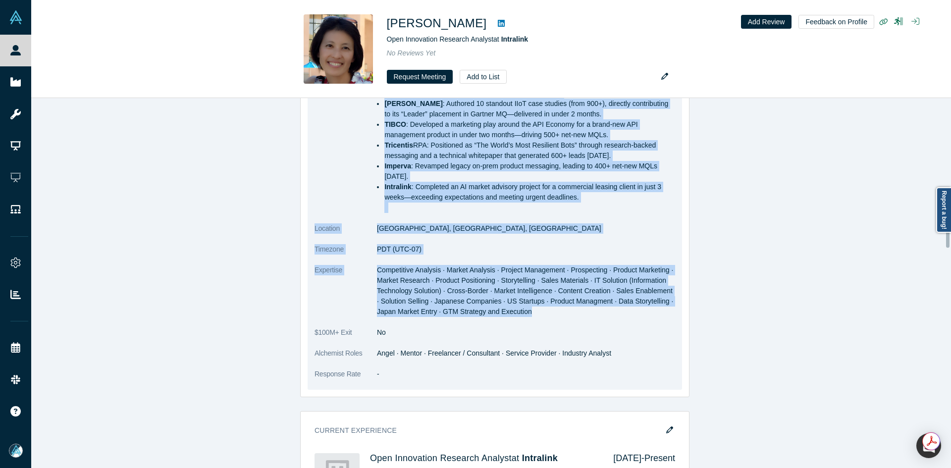
scroll to position [941, 0]
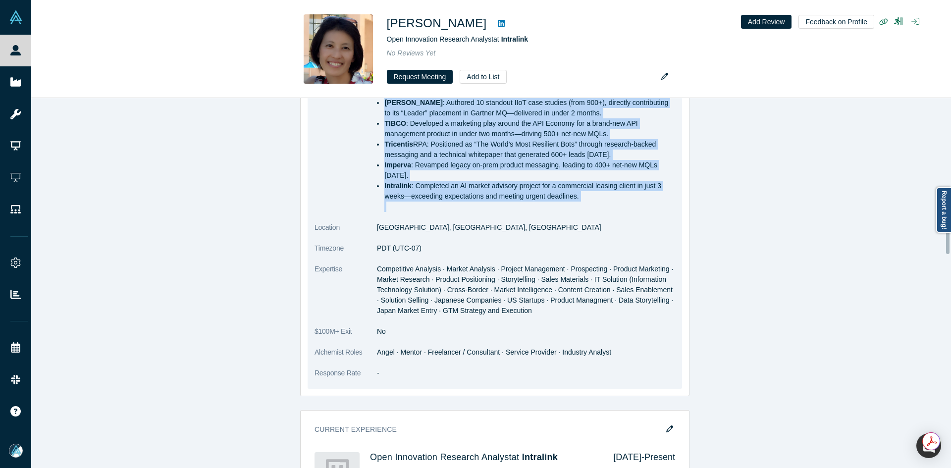
drag, startPoint x: 373, startPoint y: 303, endPoint x: 603, endPoint y: 202, distance: 250.8
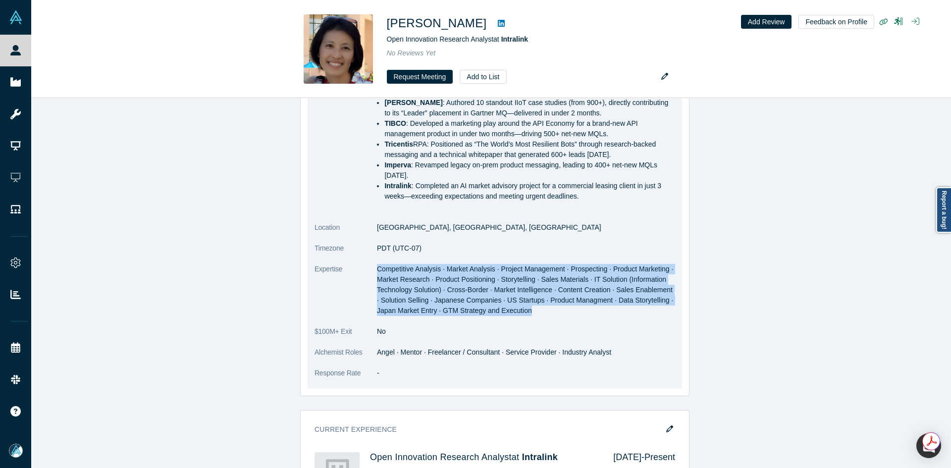
drag, startPoint x: 375, startPoint y: 268, endPoint x: 566, endPoint y: 316, distance: 197.0
click at [566, 316] on dl "Summary Accelerated US Market Entry for Fortune Global 500 Japanese Companies S…" at bounding box center [494, 21] width 361 height 735
